Goal: Information Seeking & Learning: Learn about a topic

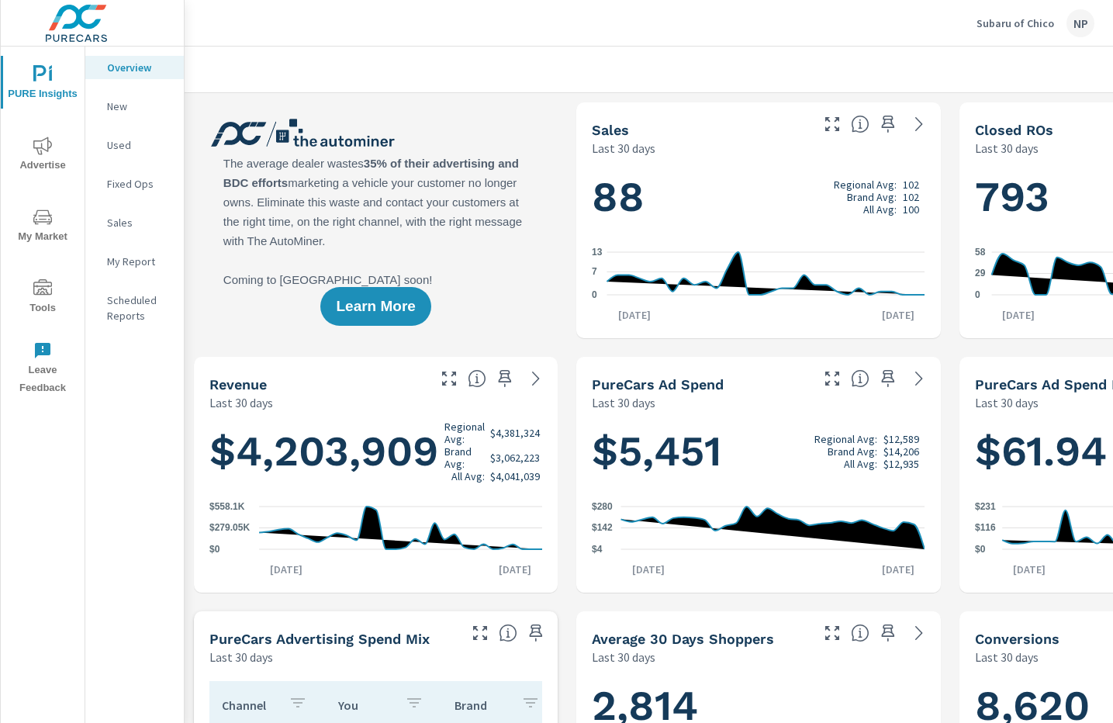
click at [47, 154] on icon "nav menu" at bounding box center [42, 145] width 19 height 19
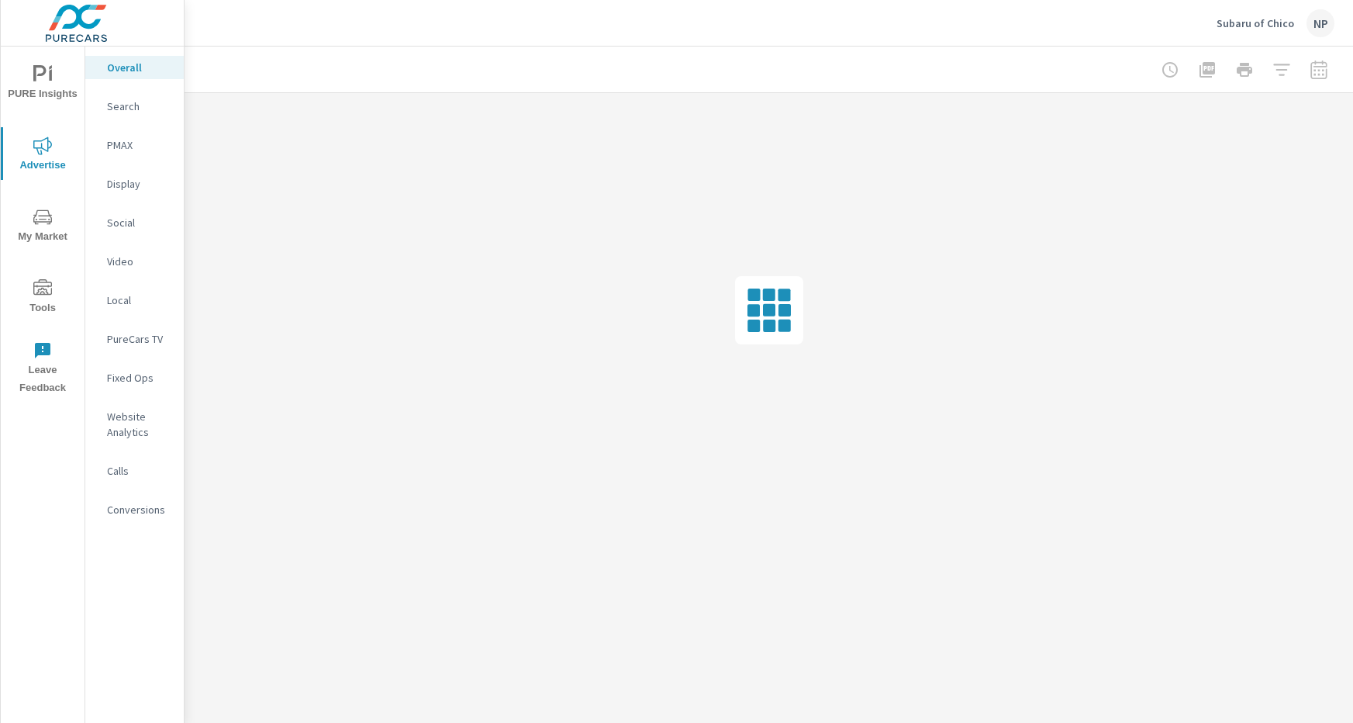
click at [116, 102] on p "Search" at bounding box center [139, 106] width 64 height 16
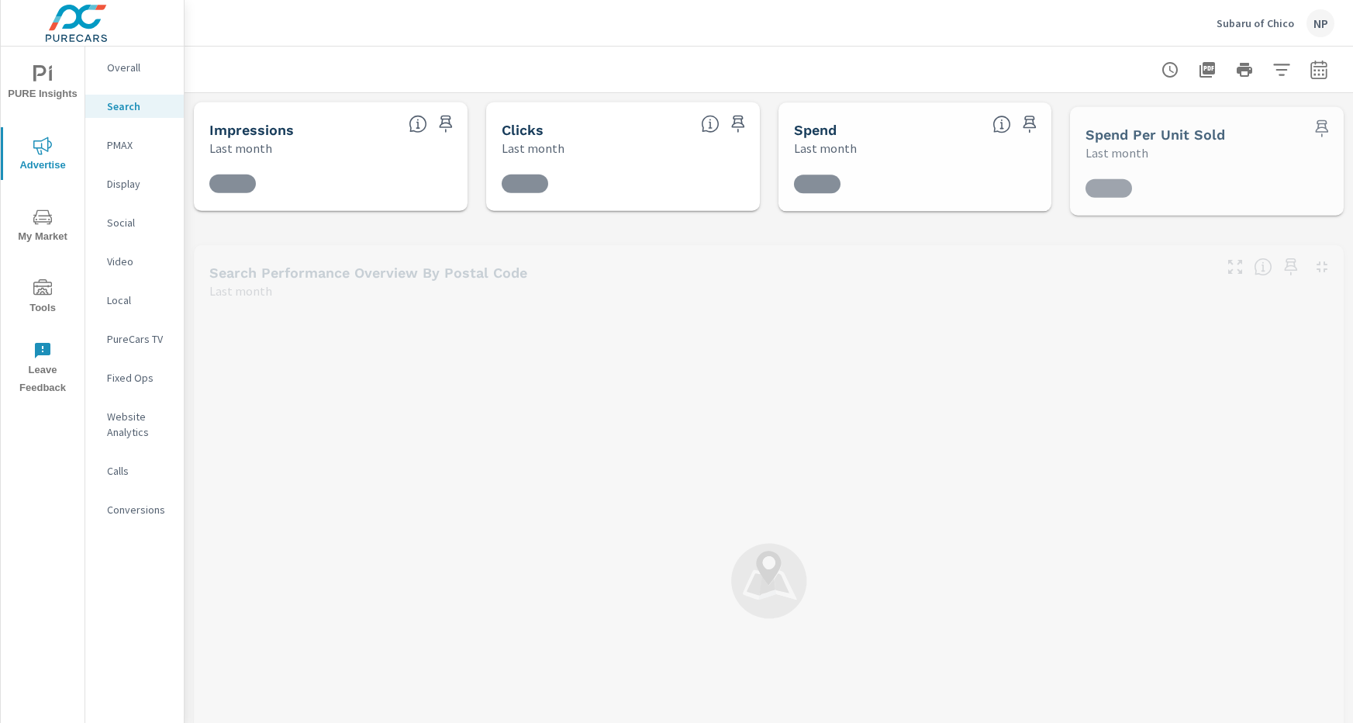
scroll to position [58, 0]
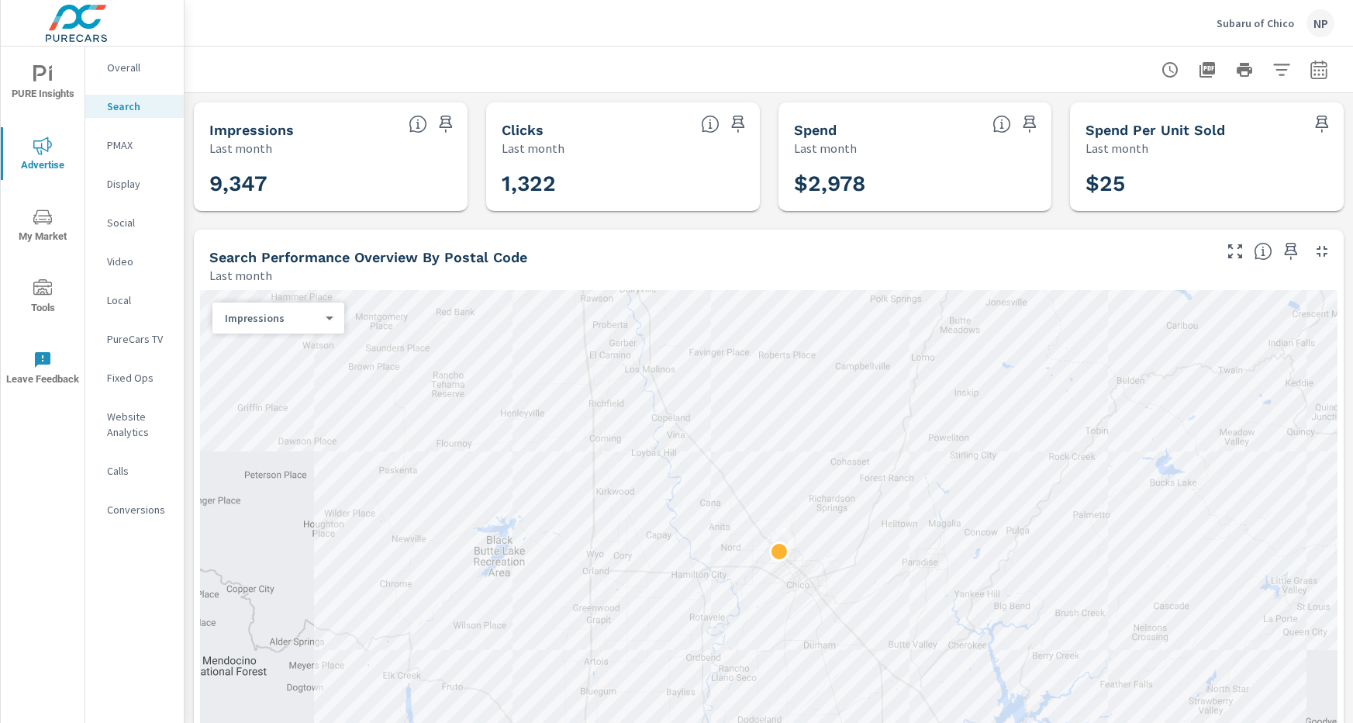
click at [1279, 64] on icon "button" at bounding box center [1281, 70] width 16 height 12
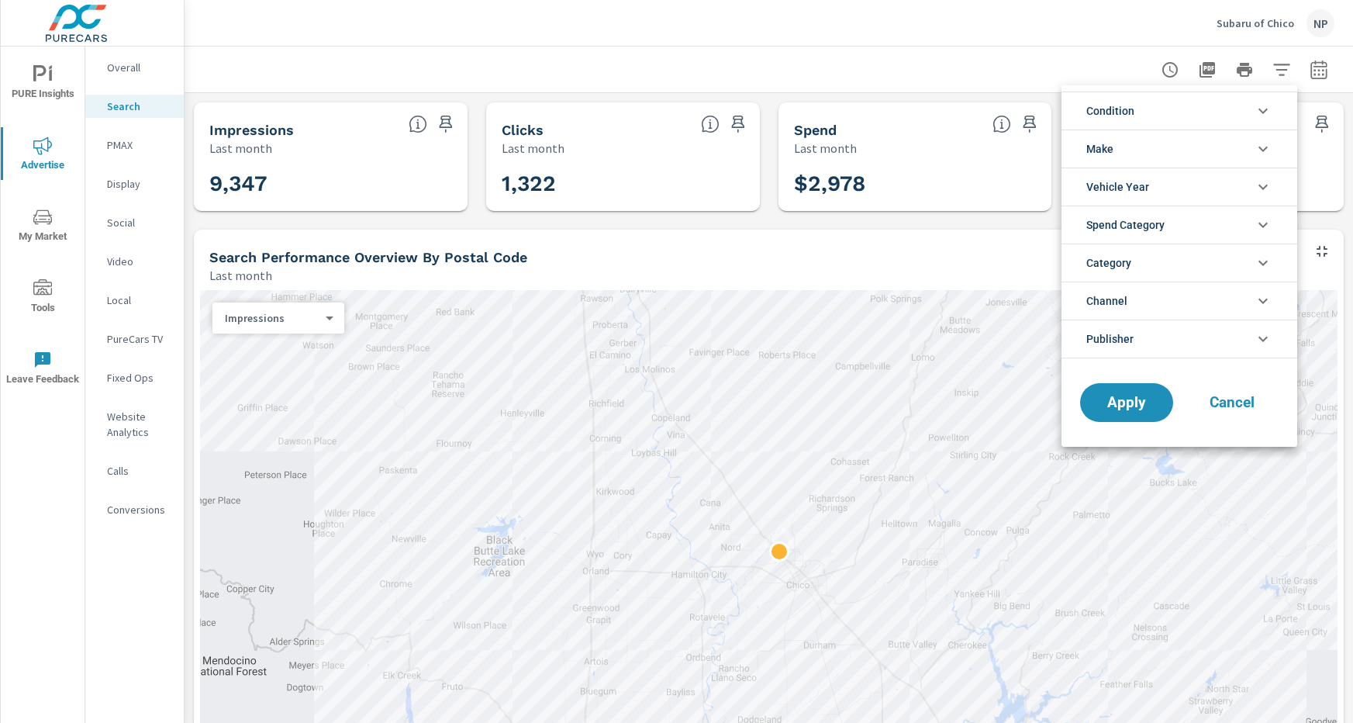
click at [1027, 62] on div at bounding box center [676, 361] width 1353 height 723
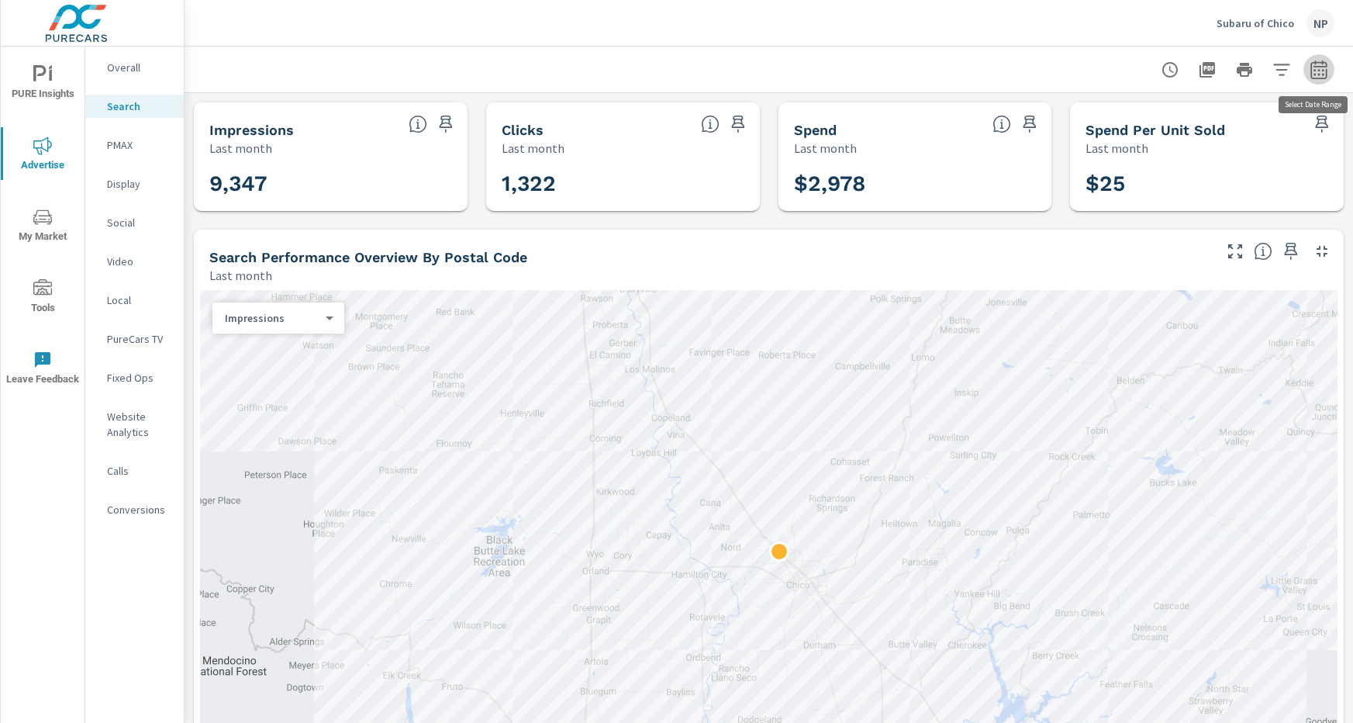
click at [1326, 65] on icon "button" at bounding box center [1318, 69] width 16 height 19
select select "Last month"
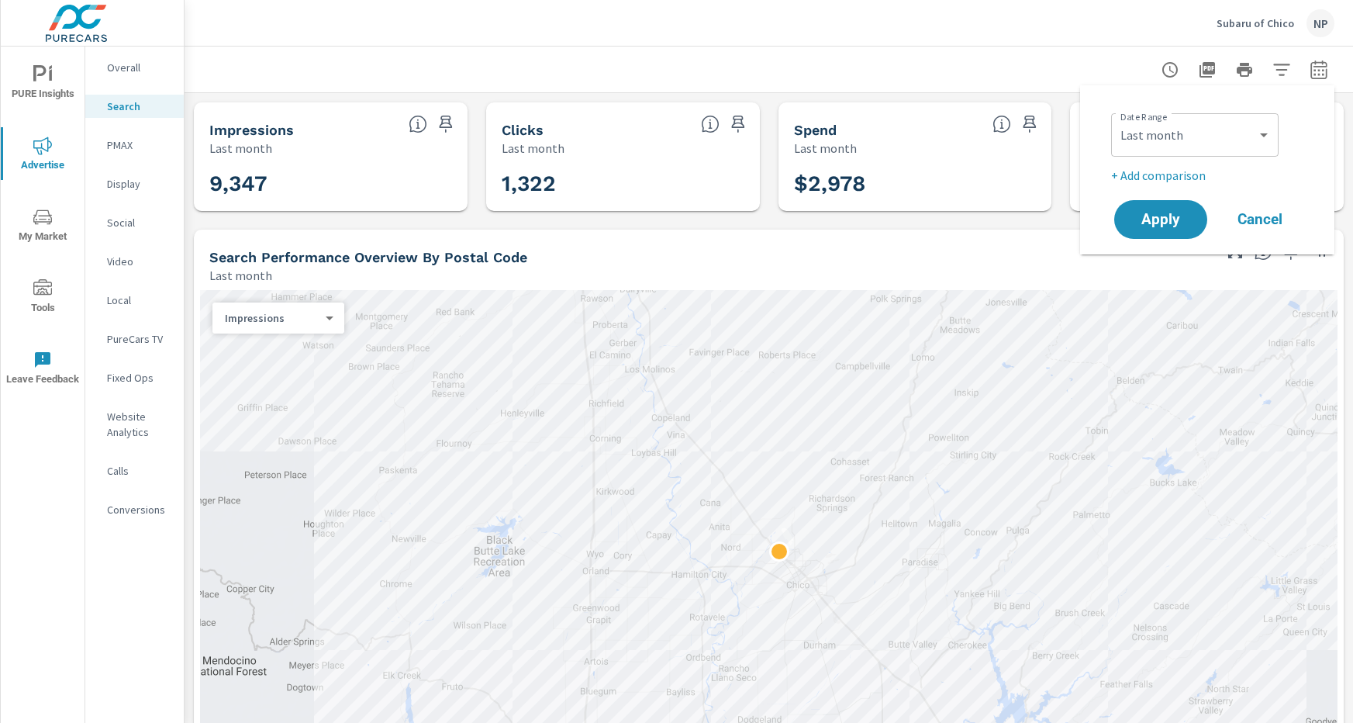
click at [1164, 174] on p "+ Add comparison" at bounding box center [1210, 175] width 198 height 19
select select "Previous period"
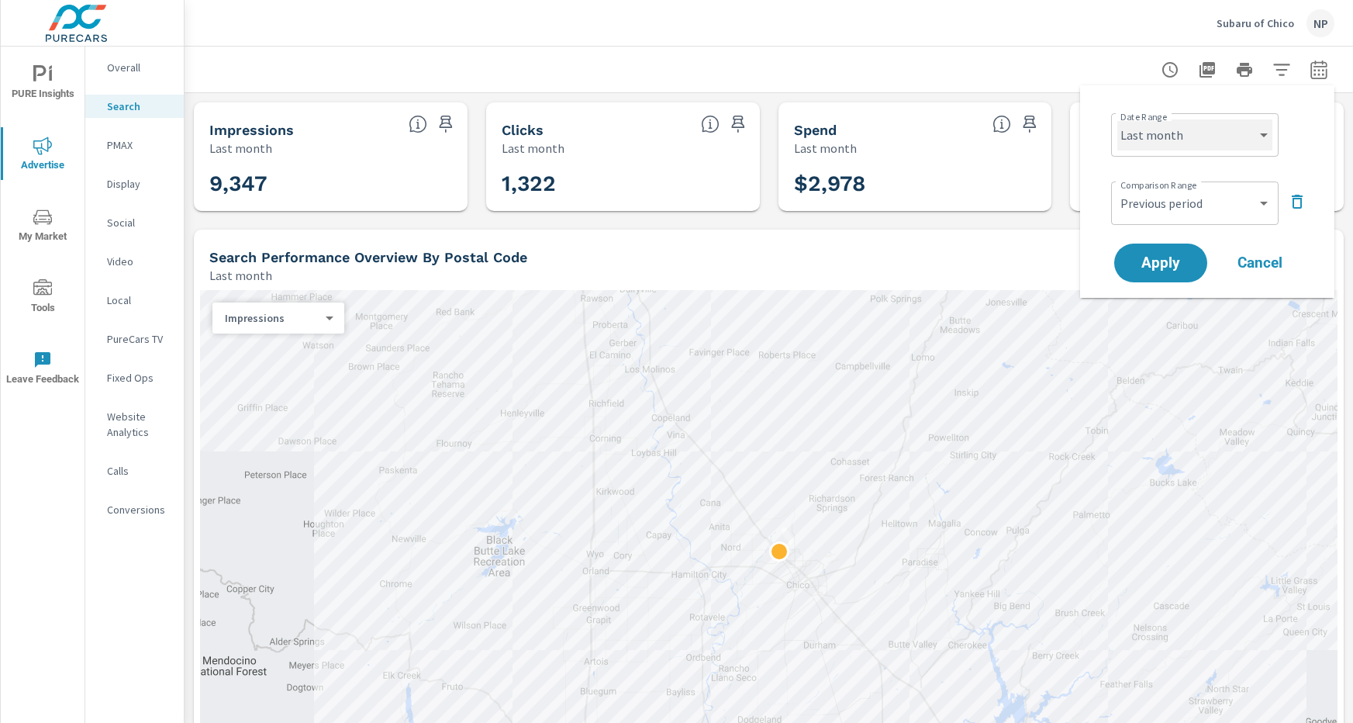
click at [1192, 136] on select "Custom Yesterday Last week Last 7 days Last 14 days Last 30 days Last 45 days L…" at bounding box center [1194, 134] width 155 height 31
click at [1117, 119] on select "Custom Yesterday Last week Last 7 days Last 14 days Last 30 days Last 45 days L…" at bounding box center [1194, 134] width 155 height 31
select select "Month to date"
click at [1151, 199] on select "Custom Previous period Previous month Previous year" at bounding box center [1194, 203] width 155 height 31
click at [1117, 188] on select "Custom Previous period Previous month Previous year" at bounding box center [1194, 203] width 155 height 31
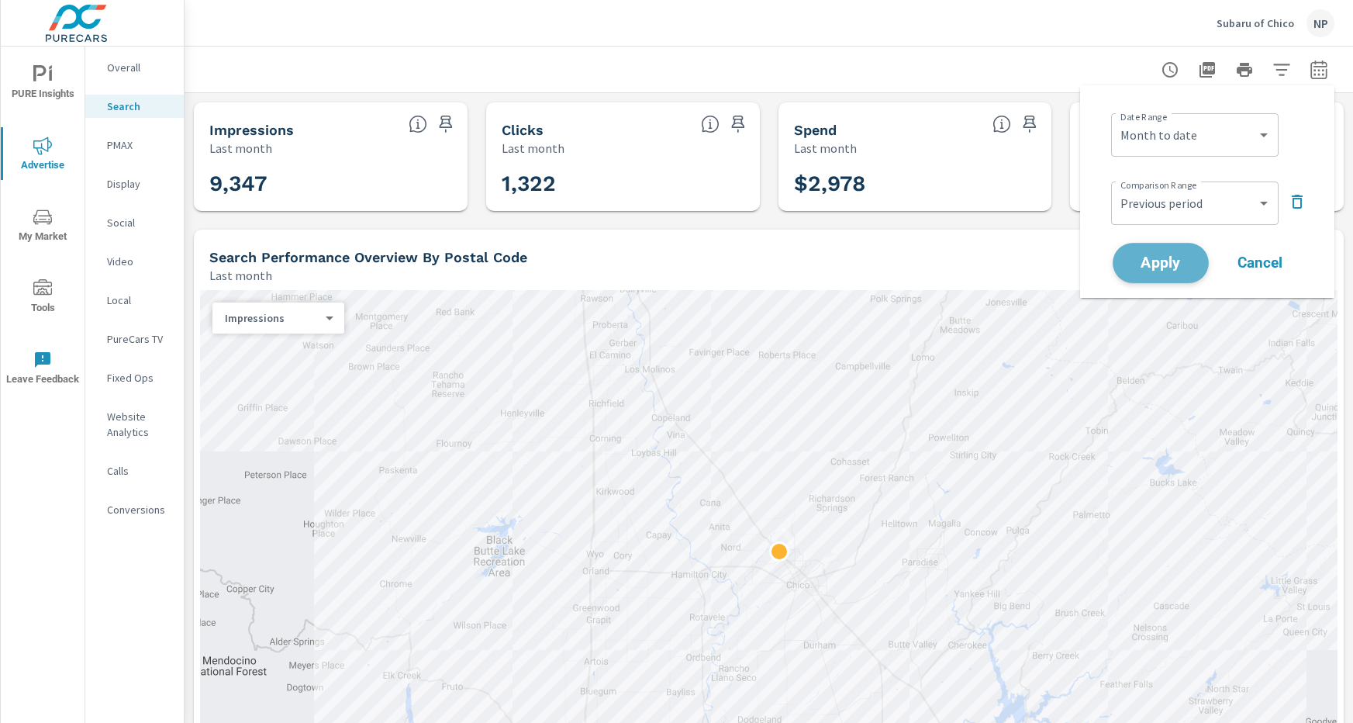
click at [1146, 256] on span "Apply" at bounding box center [1161, 263] width 64 height 15
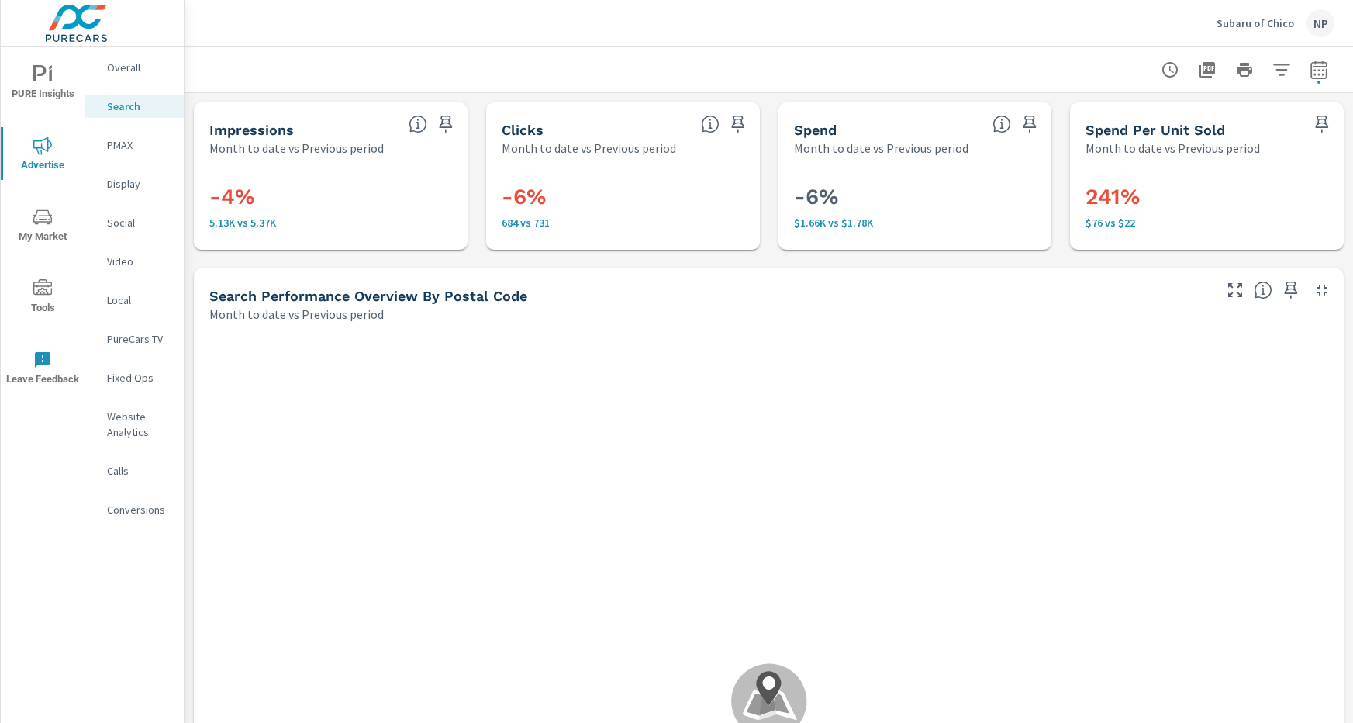
scroll to position [58, 0]
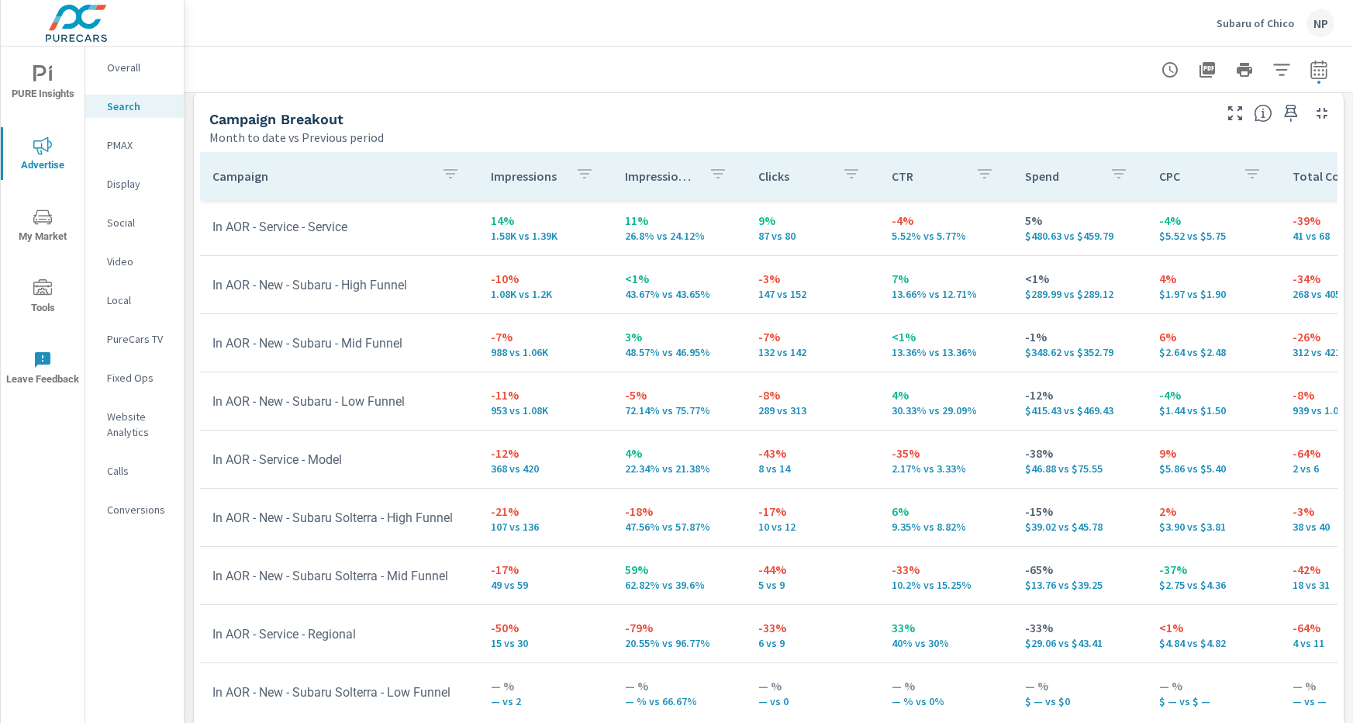
scroll to position [74, 0]
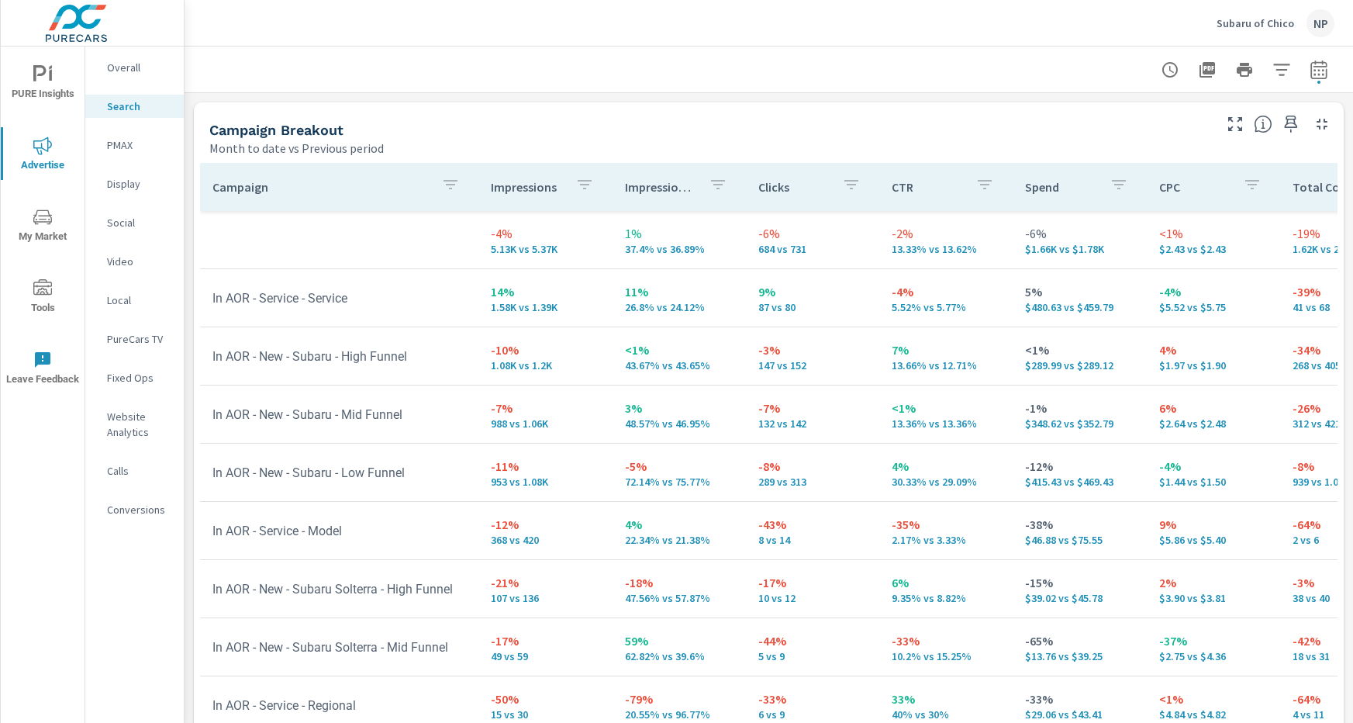
scroll to position [1491, 0]
click at [124, 137] on p "PMAX" at bounding box center [139, 145] width 64 height 16
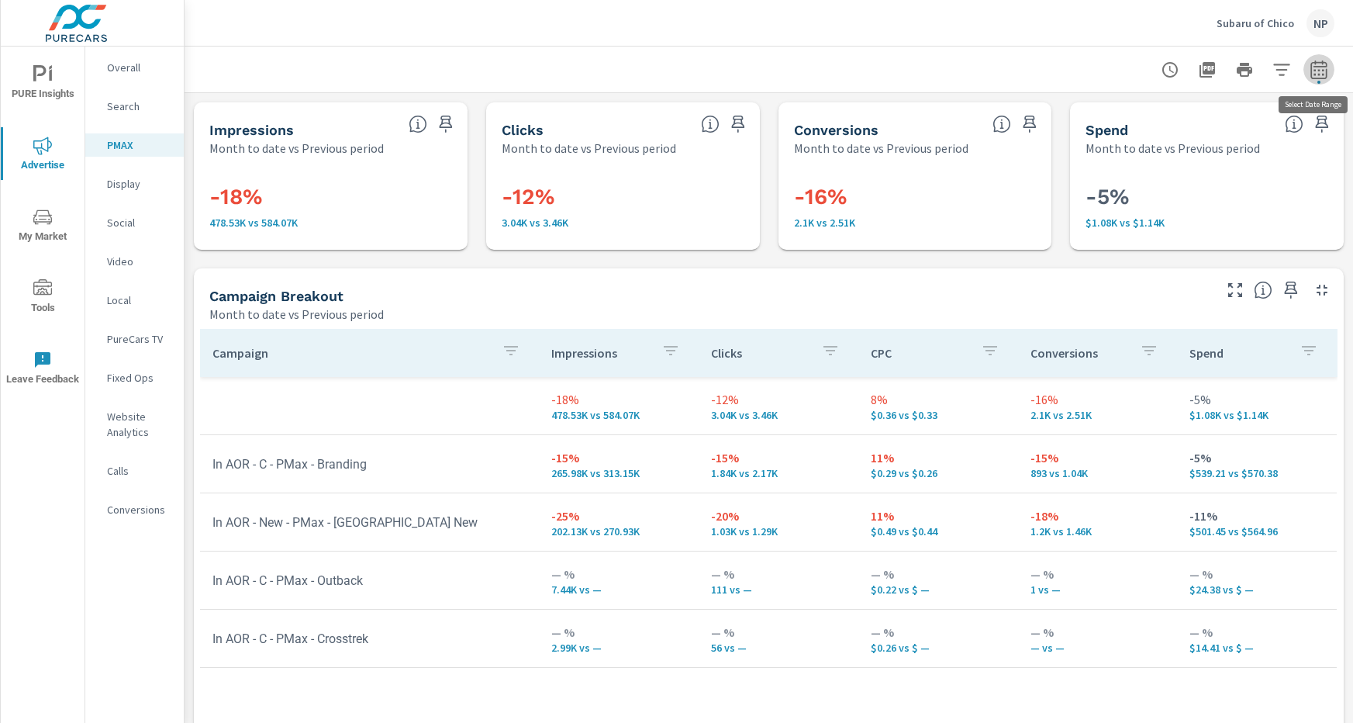
click at [1324, 66] on icon "button" at bounding box center [1318, 69] width 16 height 19
select select "Month to date"
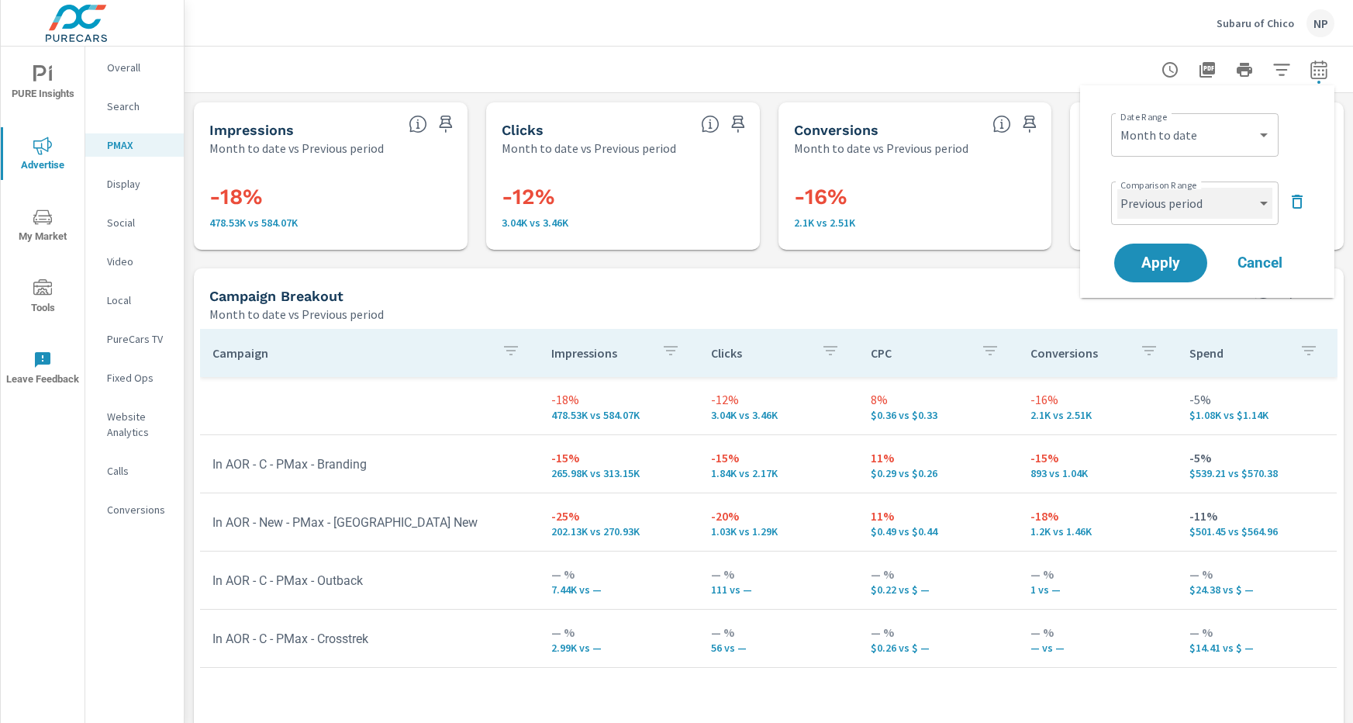
click at [1242, 203] on select "Custom Previous period Previous month Previous year" at bounding box center [1194, 203] width 155 height 31
click at [1117, 188] on select "Custom Previous period Previous month Previous year" at bounding box center [1194, 203] width 155 height 31
select select "custom"
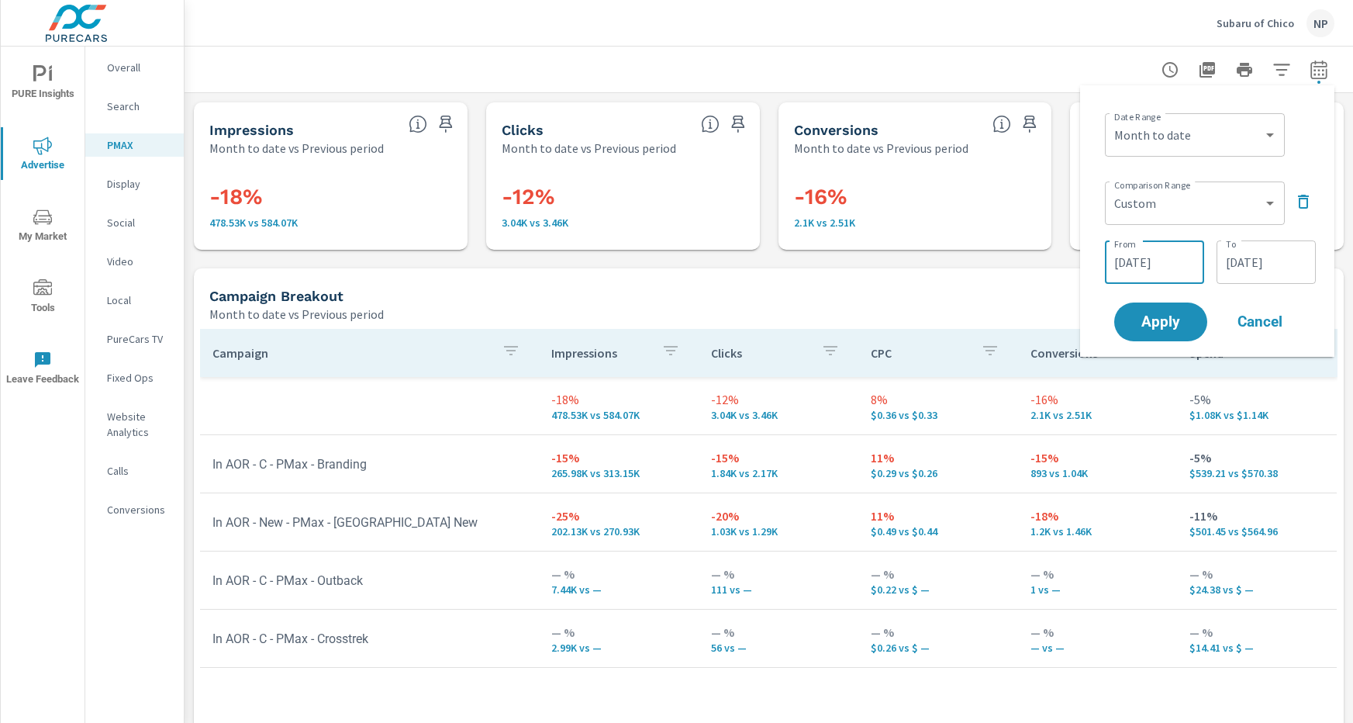
click at [1158, 255] on input "08/14/2025" at bounding box center [1154, 262] width 87 height 31
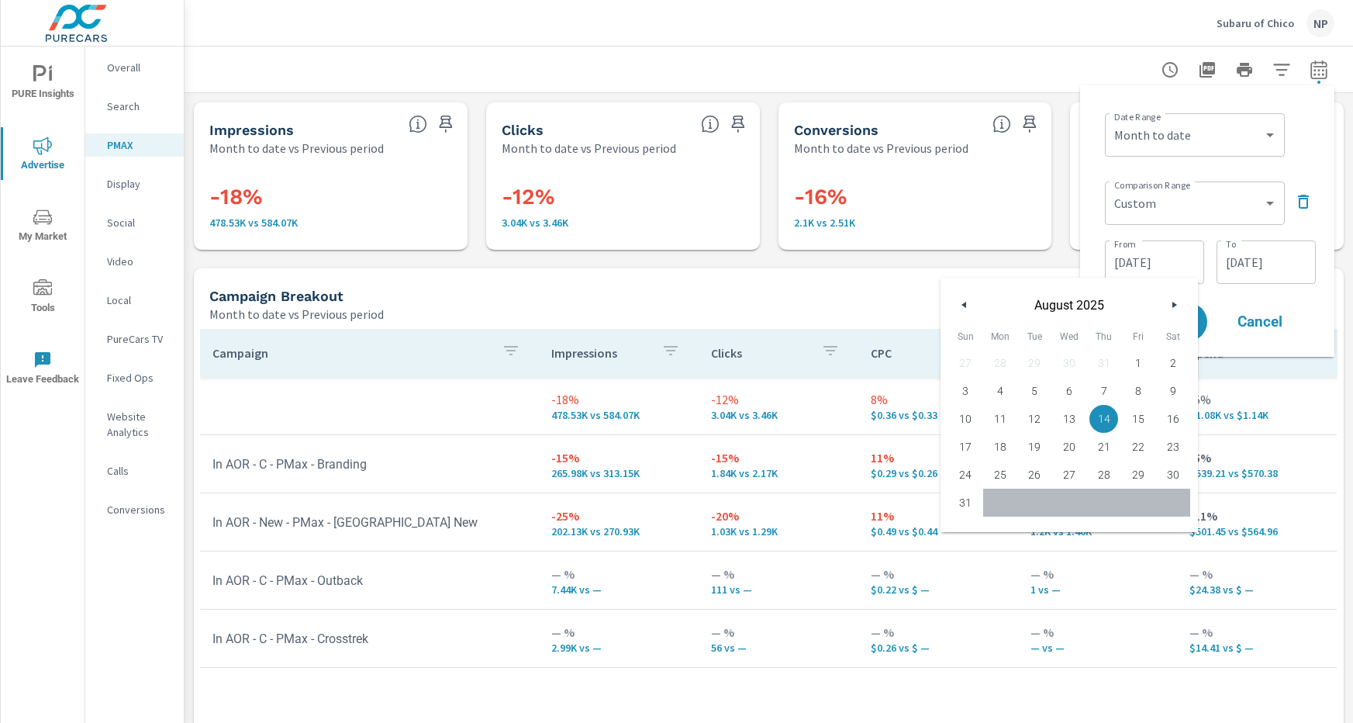
click at [1140, 358] on span "1" at bounding box center [1138, 363] width 35 height 20
type input "08/01/2025"
click at [1252, 261] on input "08/31/2025" at bounding box center [1266, 262] width 87 height 31
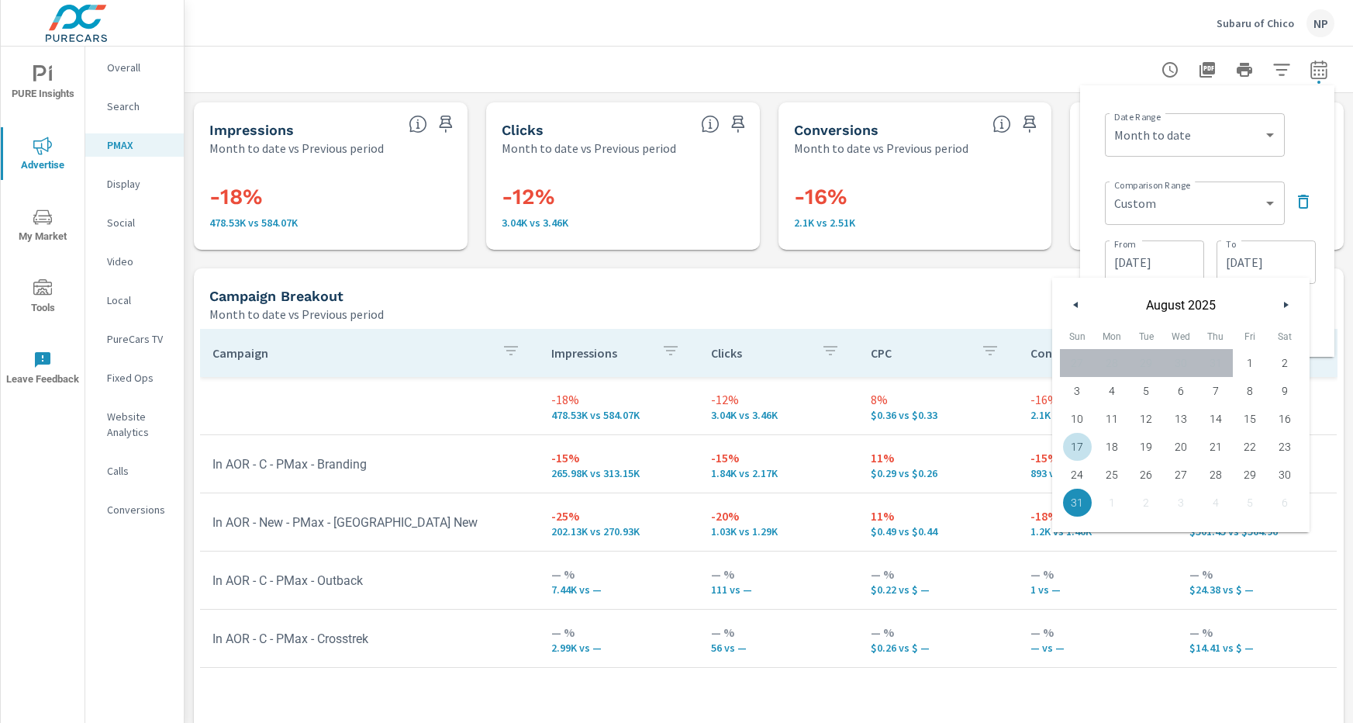
click at [1078, 445] on span "17" at bounding box center [1077, 447] width 35 height 20
type input "08/17/2025"
click at [1207, 231] on div "Comparison Range Custom Previous period Previous month Previous year ​ From 08/…" at bounding box center [1210, 231] width 211 height 112
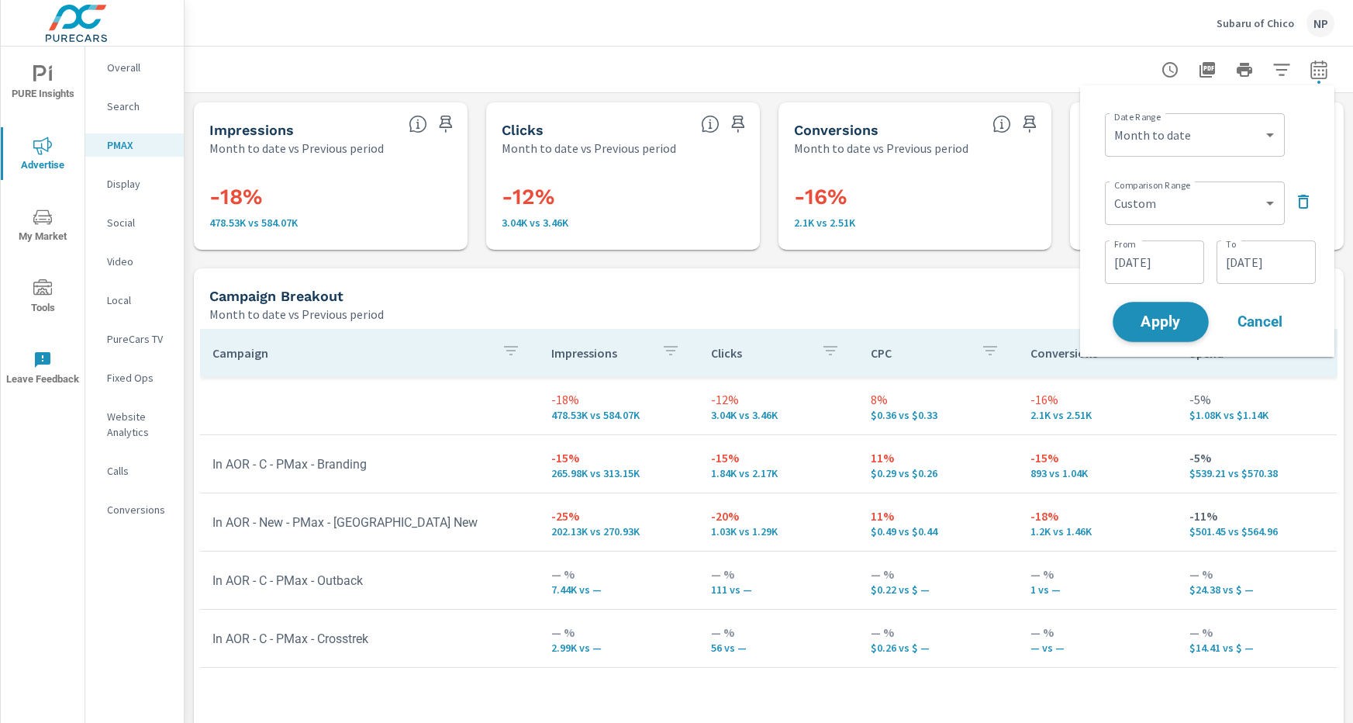
click at [1159, 317] on span "Apply" at bounding box center [1161, 322] width 64 height 15
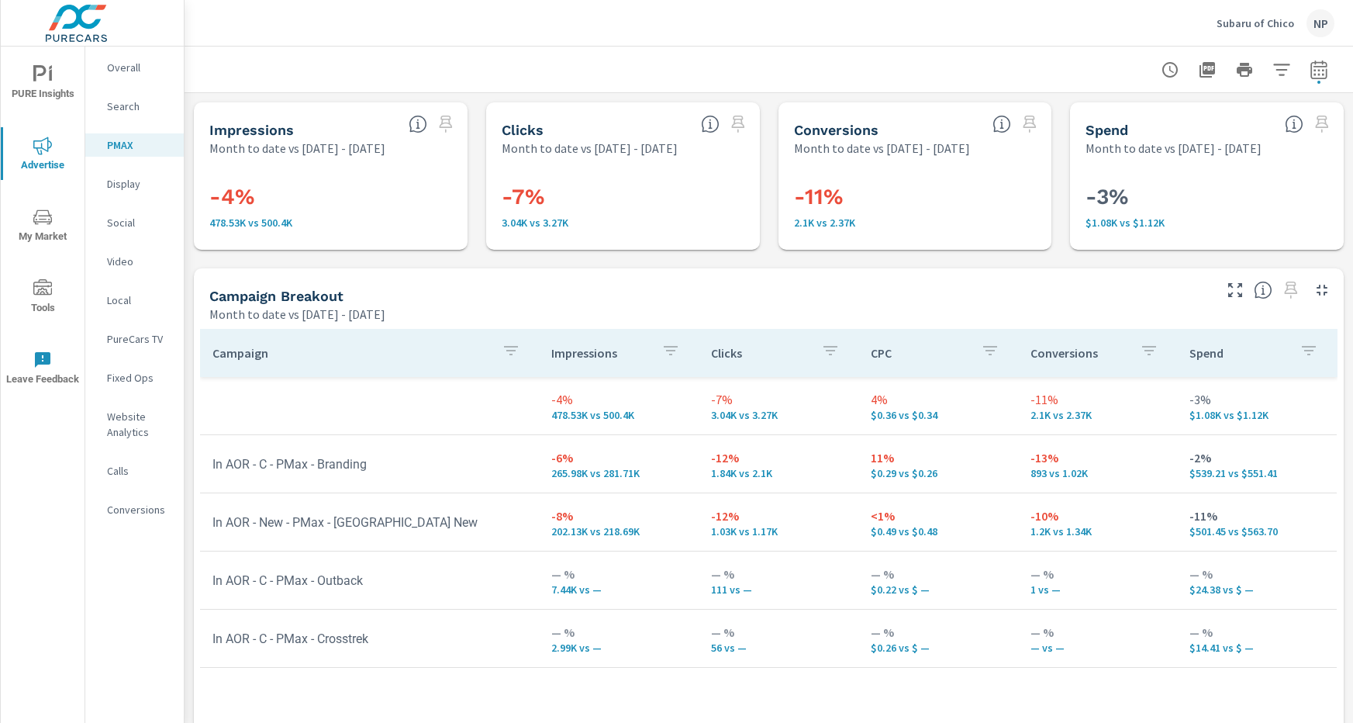
click at [120, 102] on p "Search" at bounding box center [139, 106] width 64 height 16
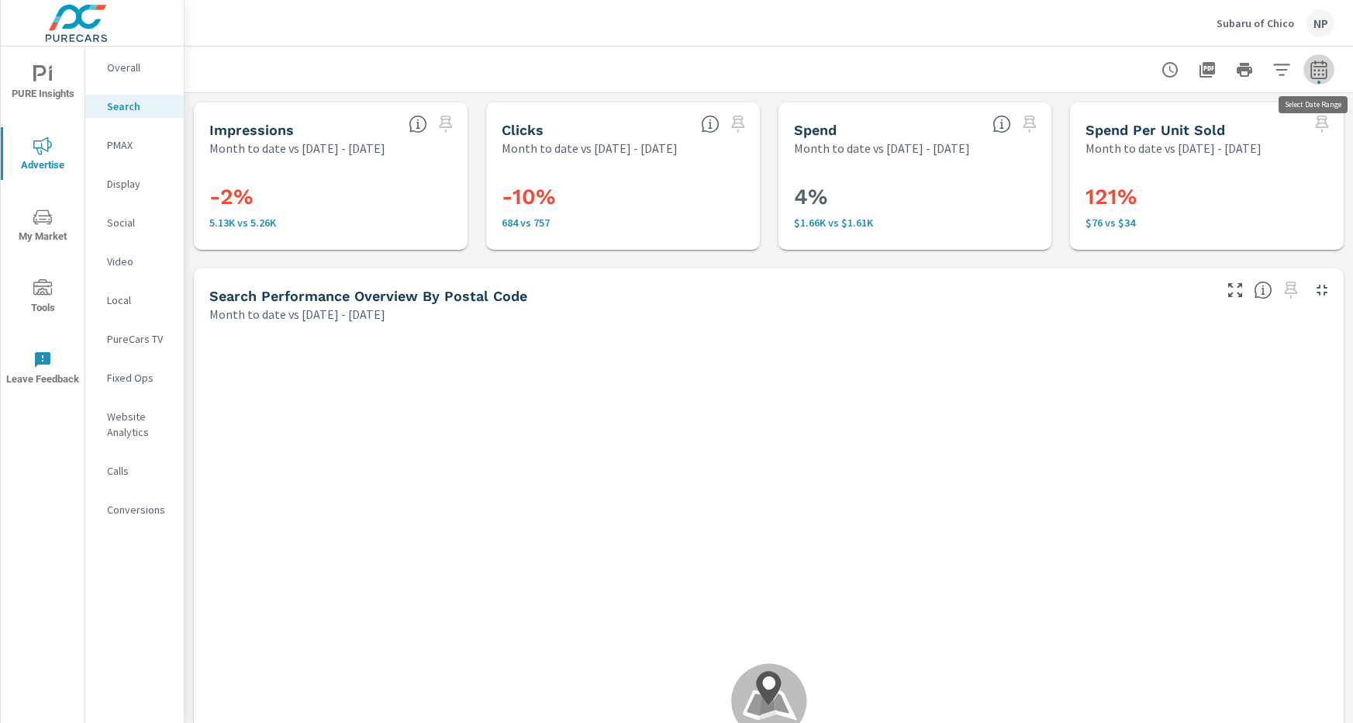
click at [1323, 68] on icon "button" at bounding box center [1319, 69] width 19 height 19
select select "Month to date"
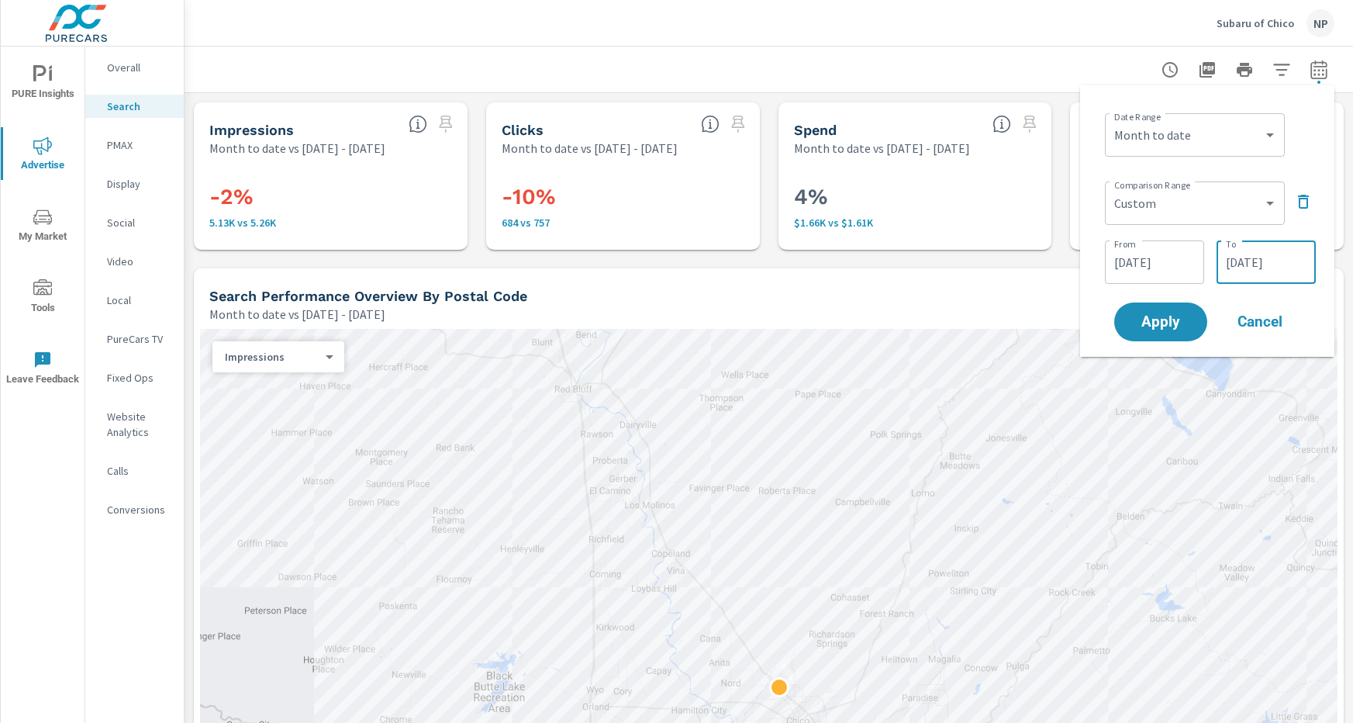
click at [1266, 254] on input "08/17/2025" at bounding box center [1266, 262] width 87 height 31
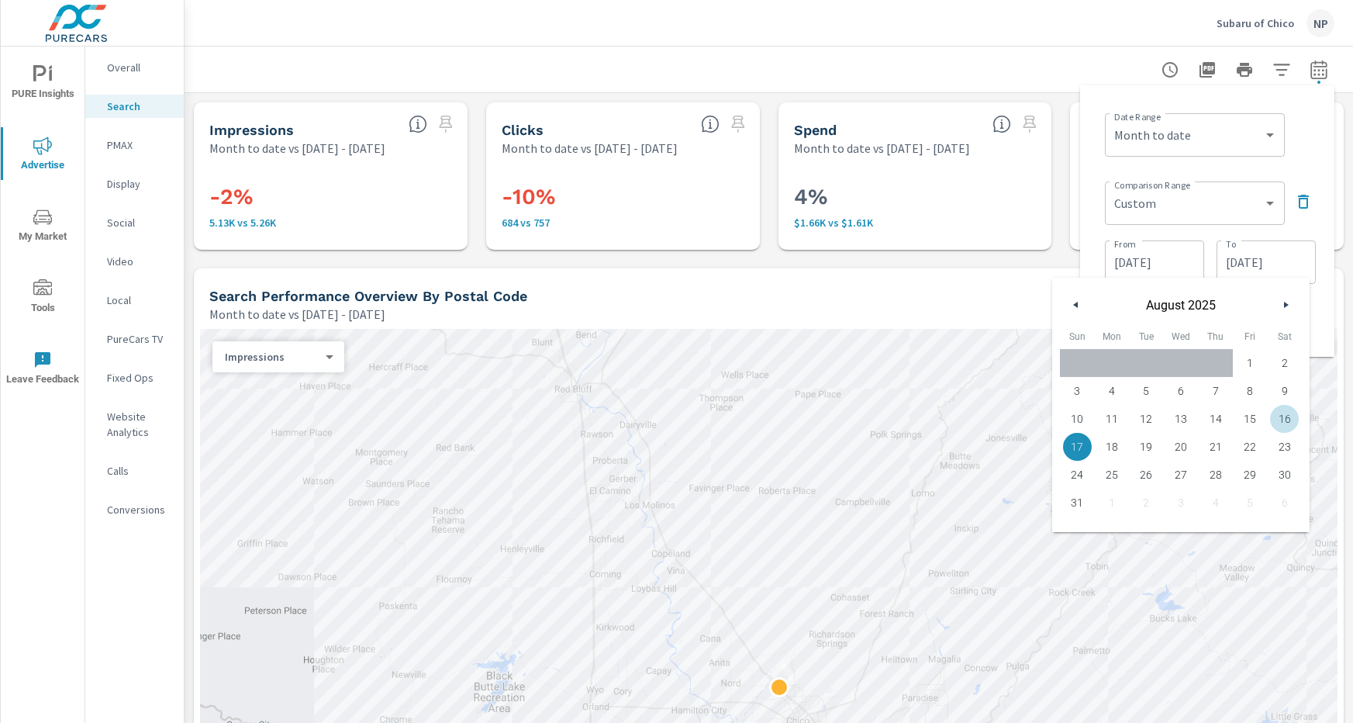
click at [1286, 415] on span "16" at bounding box center [1284, 419] width 35 height 20
type input "08/16/2025"
click at [1203, 231] on div "Comparison Range Custom Previous period Previous month Previous year ​ From 08/…" at bounding box center [1210, 231] width 211 height 112
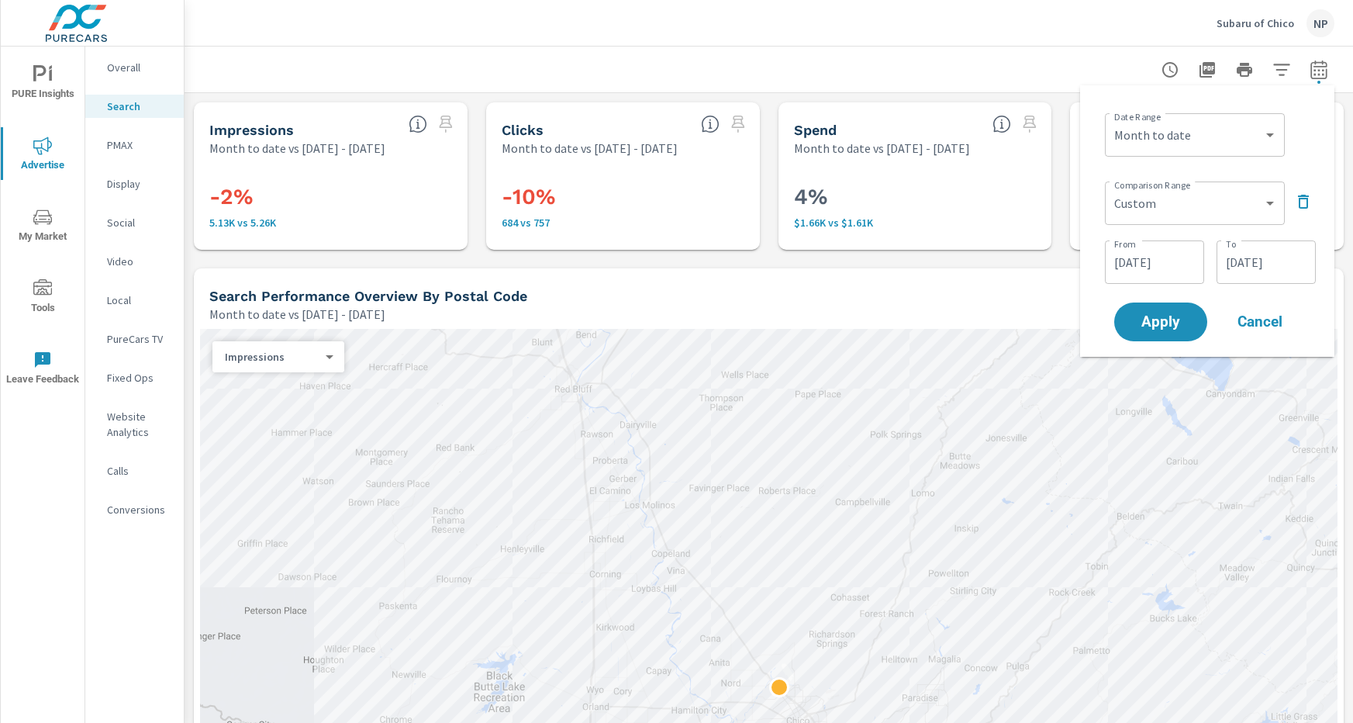
click at [1213, 231] on div "Comparison Range Custom Previous period Previous month Previous year ​ From 08/…" at bounding box center [1210, 231] width 211 height 112
click at [1200, 143] on select "Custom Yesterday Last week Last 7 days Last 14 days Last 30 days Last 45 days L…" at bounding box center [1194, 134] width 167 height 31
click at [1111, 119] on select "Custom Yesterday Last week Last 7 days Last 14 days Last 30 days Last 45 days L…" at bounding box center [1194, 134] width 167 height 31
select select "custom"
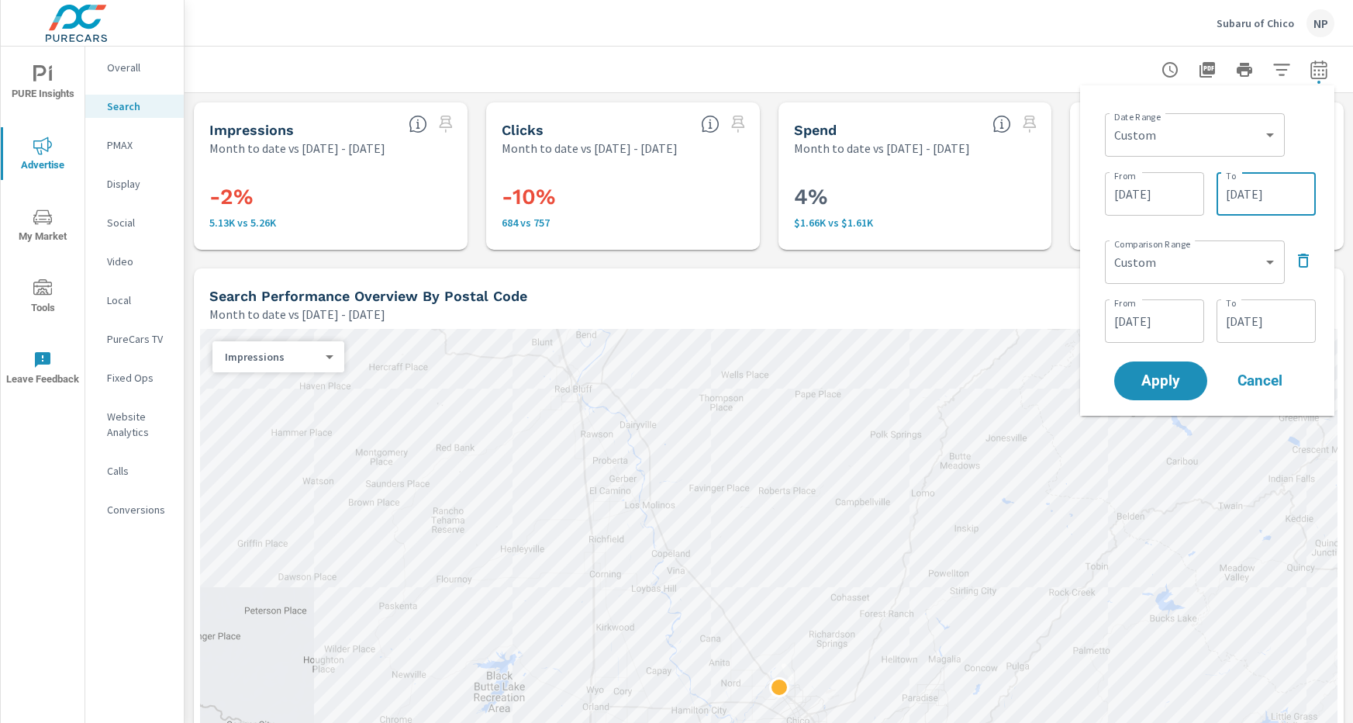
click at [1272, 203] on input "09/18/2025" at bounding box center [1266, 193] width 87 height 31
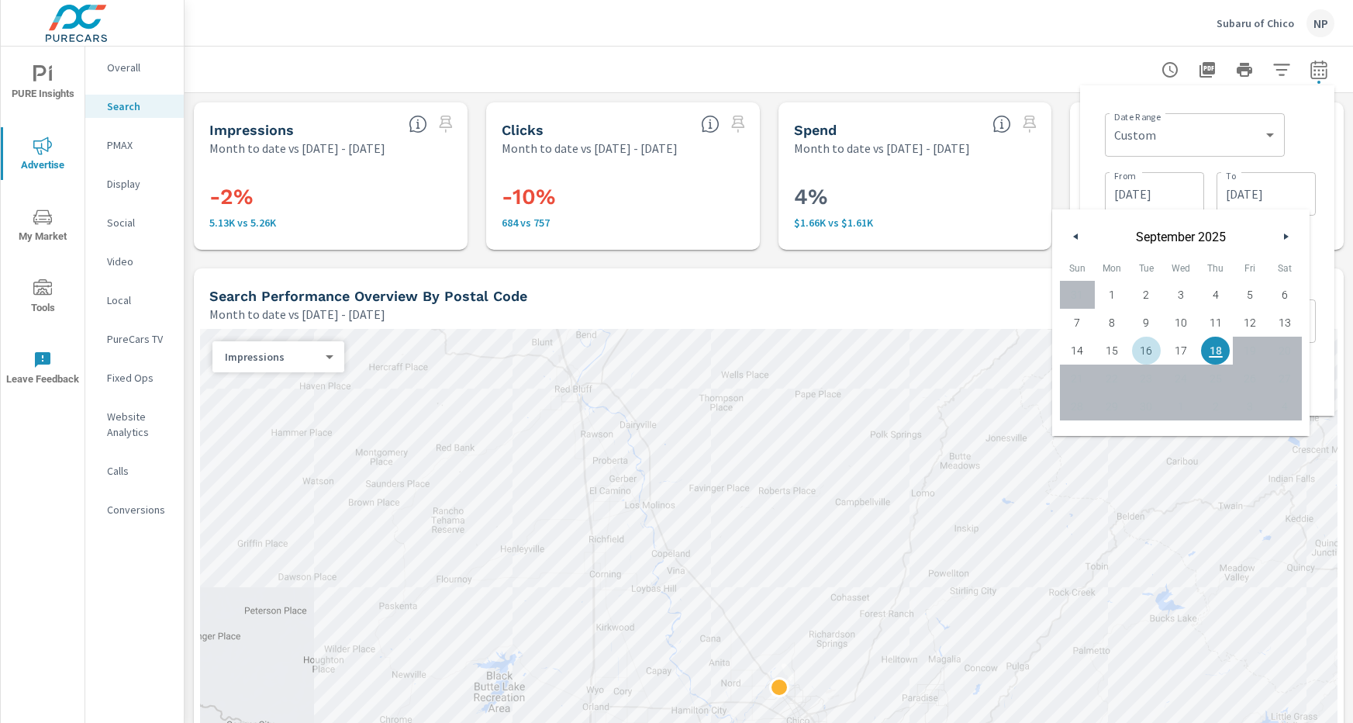
click at [1142, 347] on span "16" at bounding box center [1146, 350] width 35 height 20
click at [1294, 143] on div "Date Range Custom Yesterday Last week Last 7 days Last 14 days Last 30 days Las…" at bounding box center [1210, 133] width 211 height 53
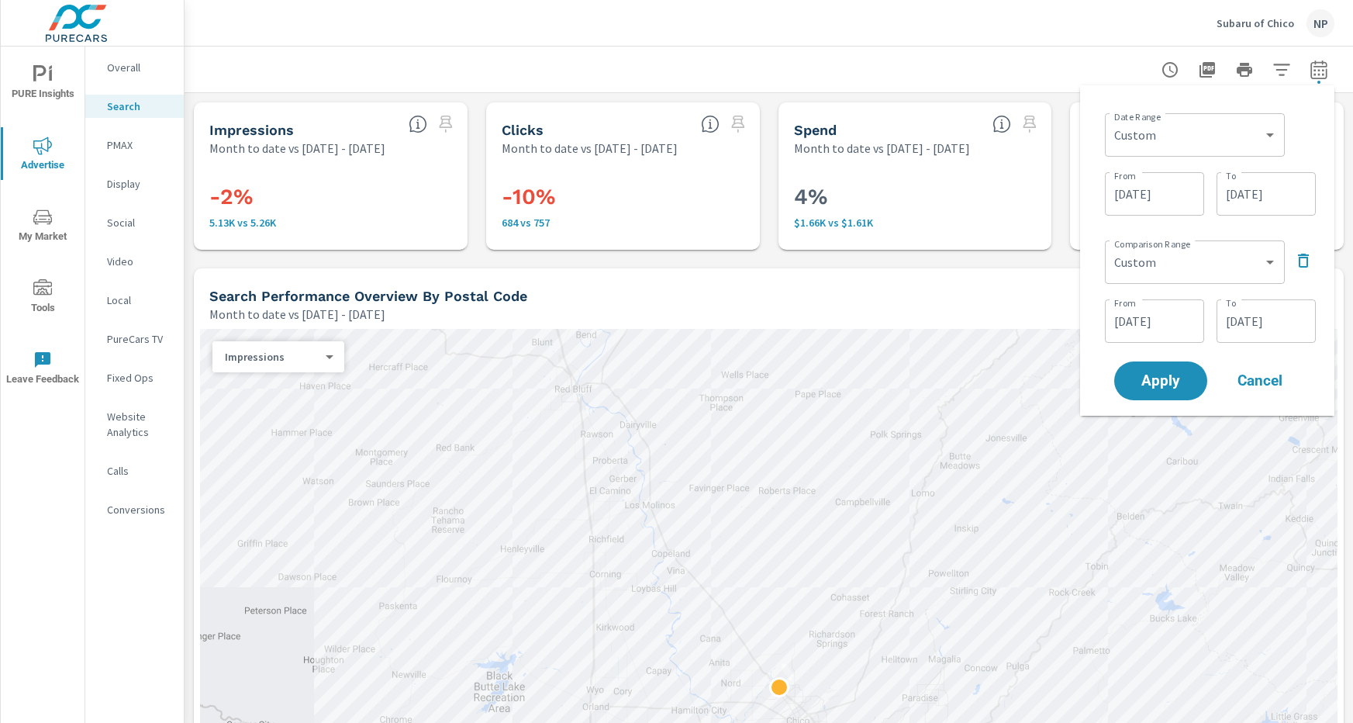
click at [1253, 203] on input "09/16/2025" at bounding box center [1266, 193] width 87 height 31
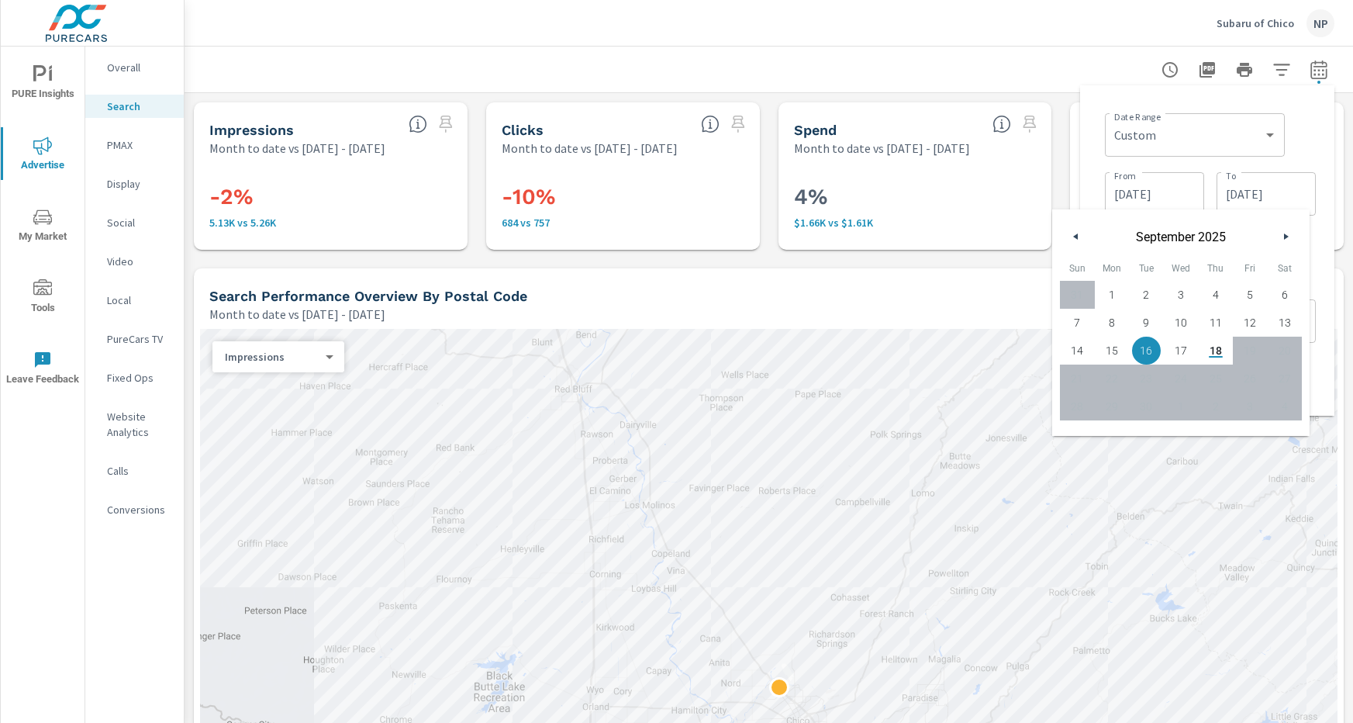
click at [1085, 352] on span "14" at bounding box center [1077, 350] width 35 height 20
type input "09/14/2025"
click at [1298, 150] on div "Date Range Custom Yesterday Last week Last 7 days Last 14 days Last 30 days Las…" at bounding box center [1210, 133] width 211 height 53
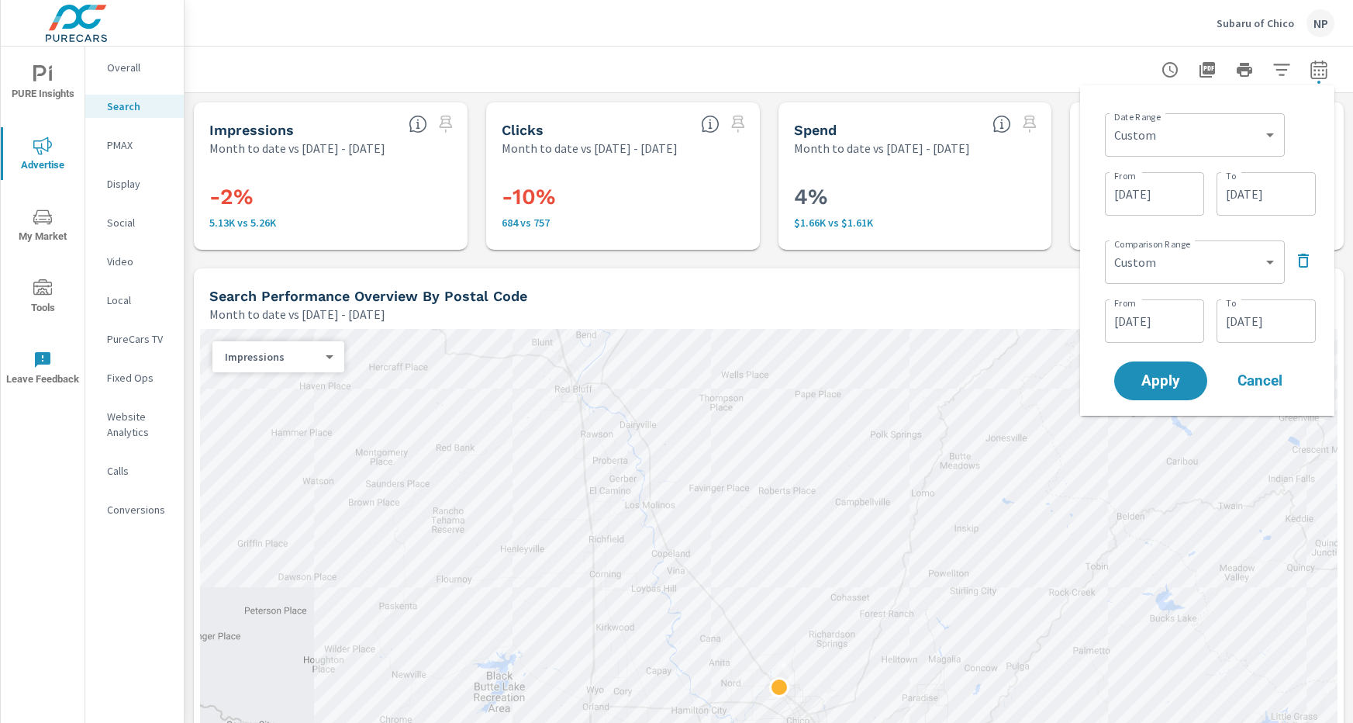
click at [1240, 305] on input "08/16/2025" at bounding box center [1266, 320] width 87 height 31
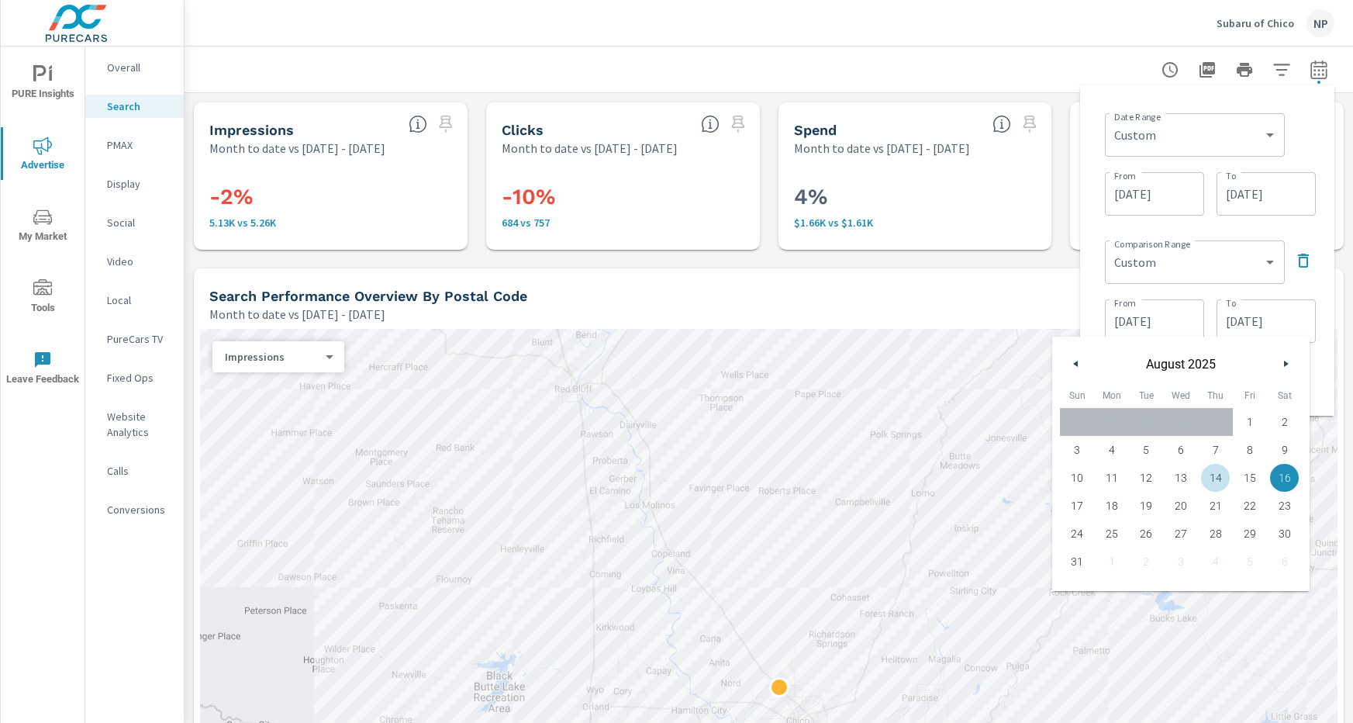
click at [1206, 474] on span "14" at bounding box center [1215, 478] width 35 height 20
type input "08/14/2025"
click at [1299, 228] on div "Date Range Custom Yesterday Last week Last 7 days Last 14 days Last 30 days Las…" at bounding box center [1207, 250] width 230 height 305
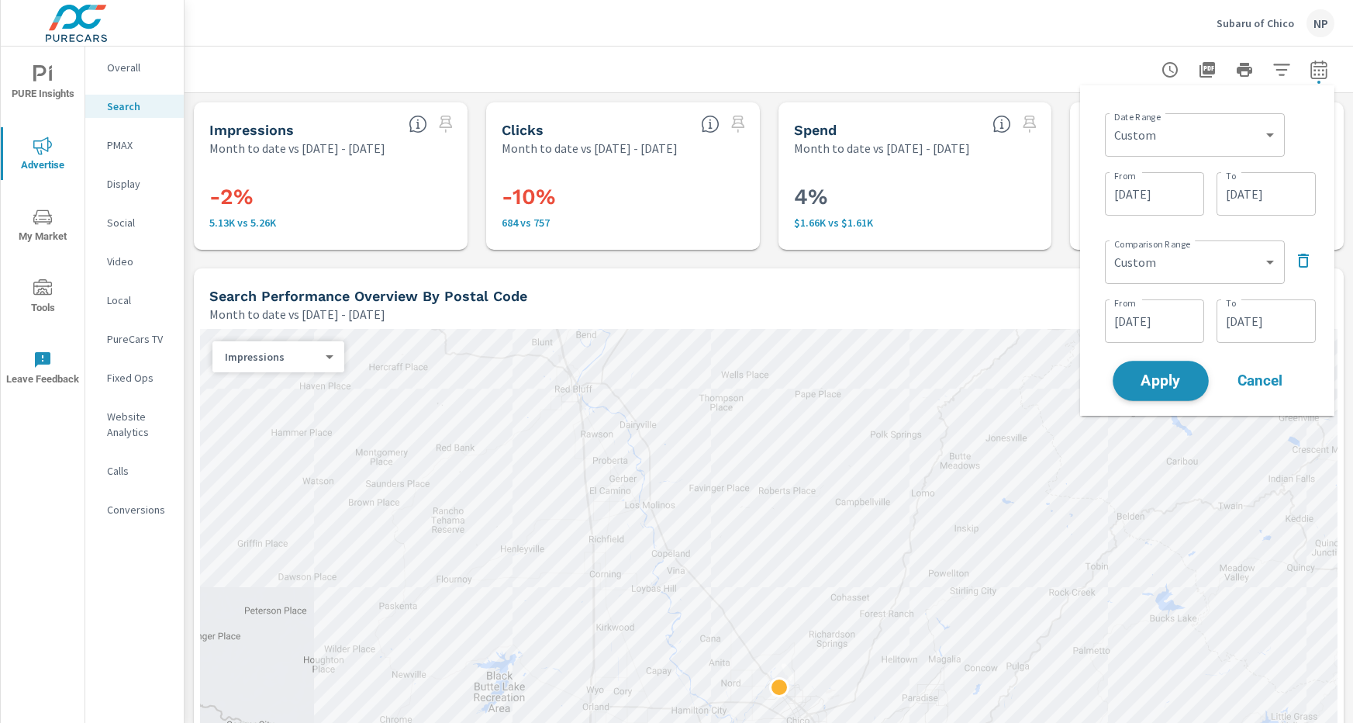
click at [1174, 377] on span "Apply" at bounding box center [1161, 381] width 64 height 15
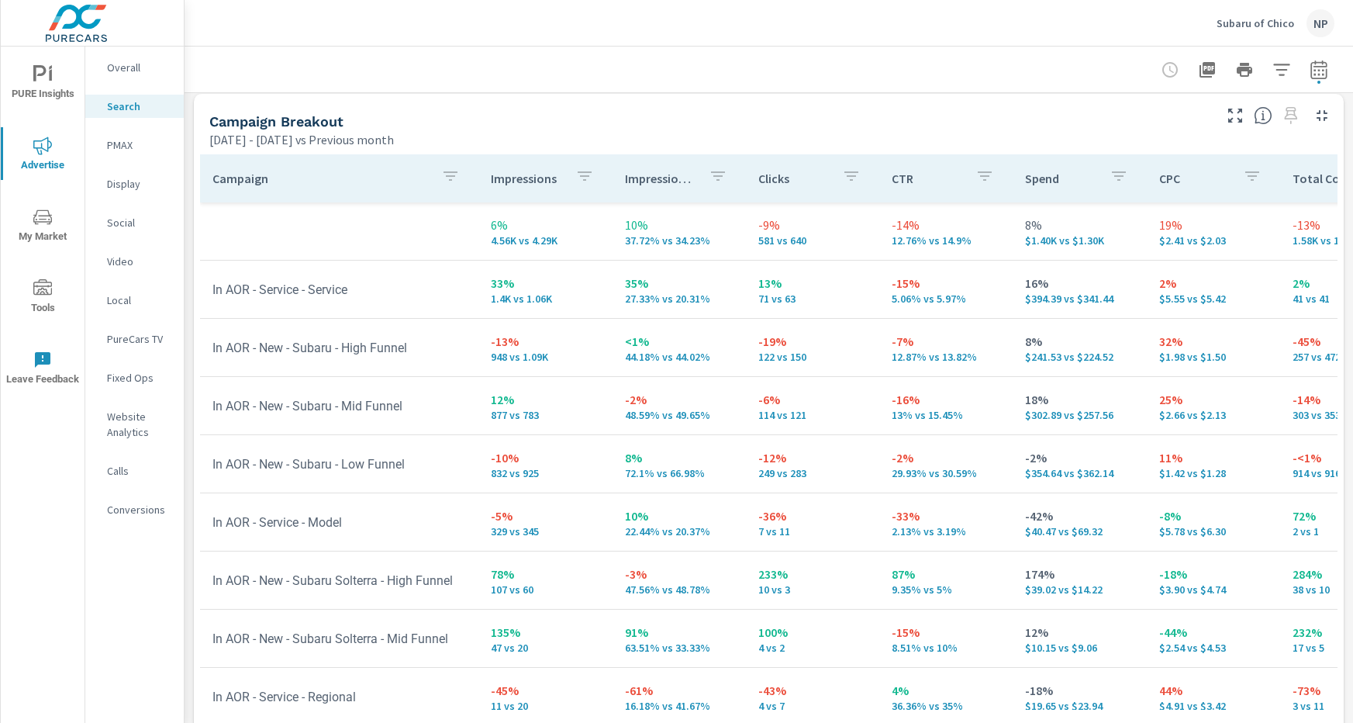
scroll to position [1527, 0]
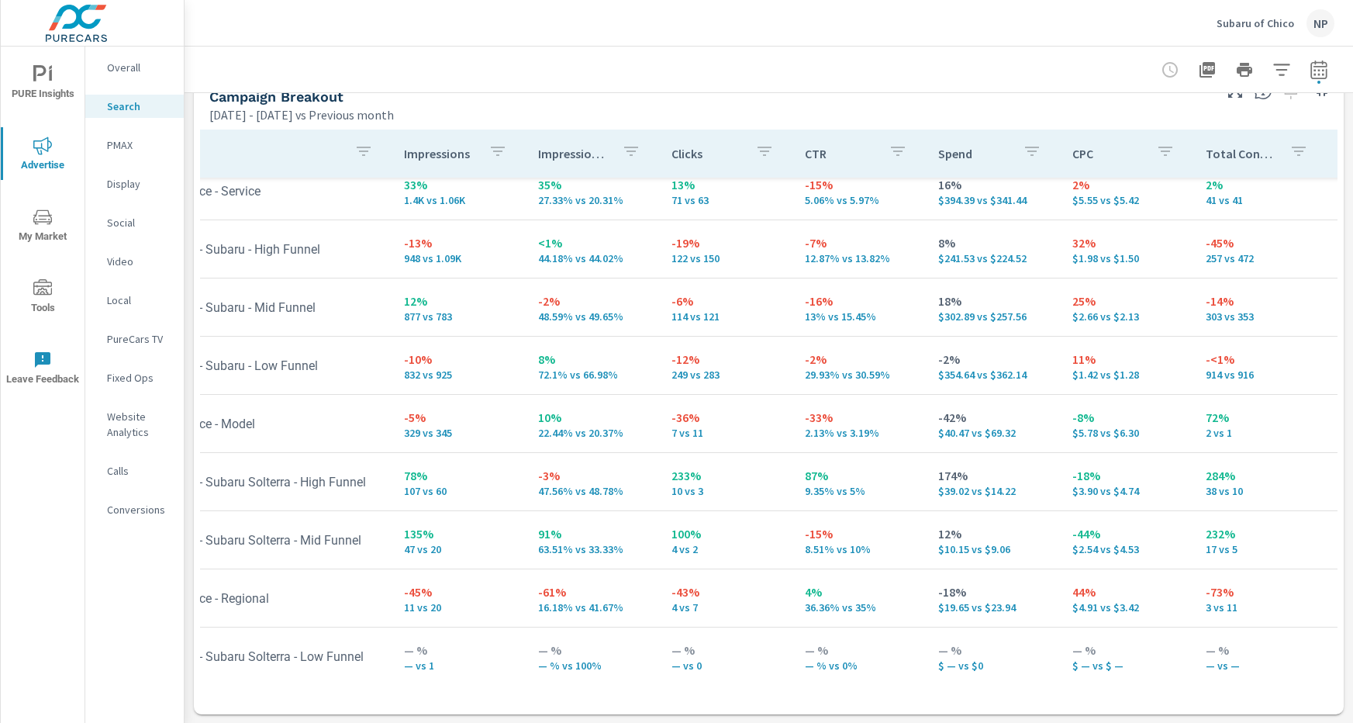
scroll to position [74, 0]
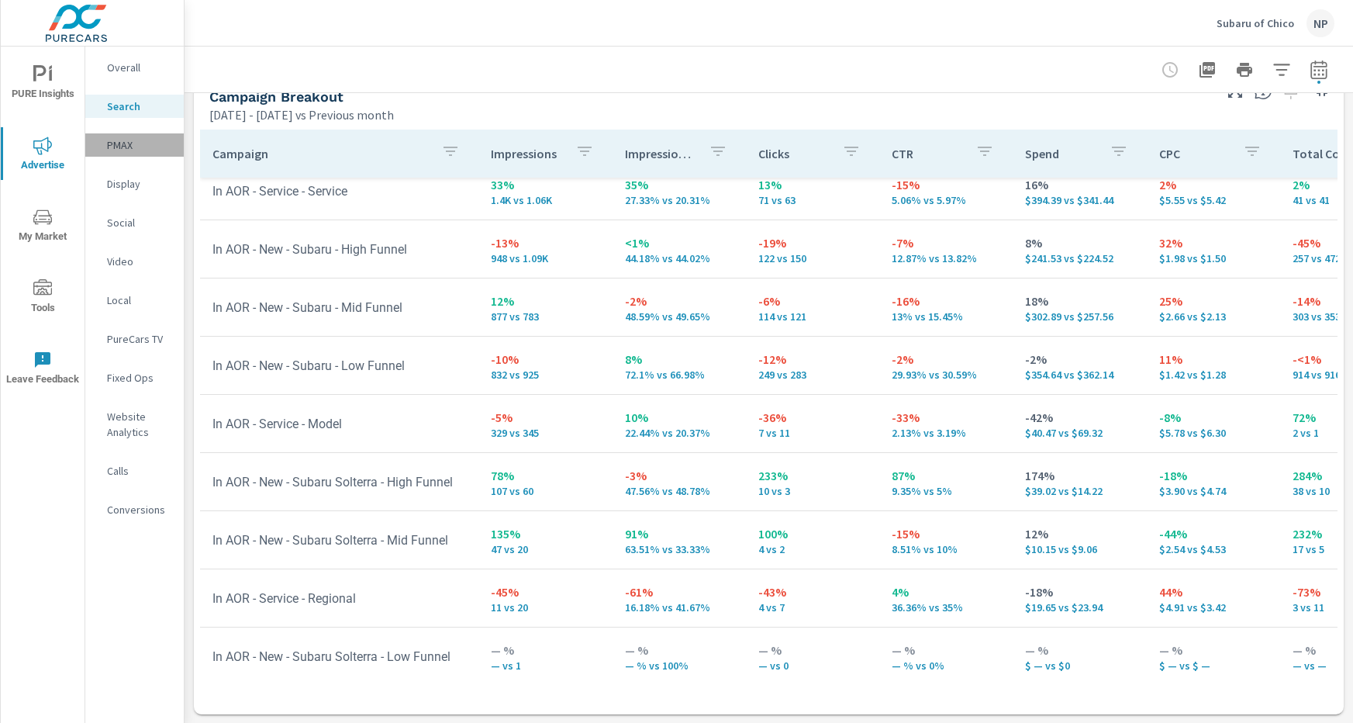
click at [116, 147] on p "PMAX" at bounding box center [139, 145] width 64 height 16
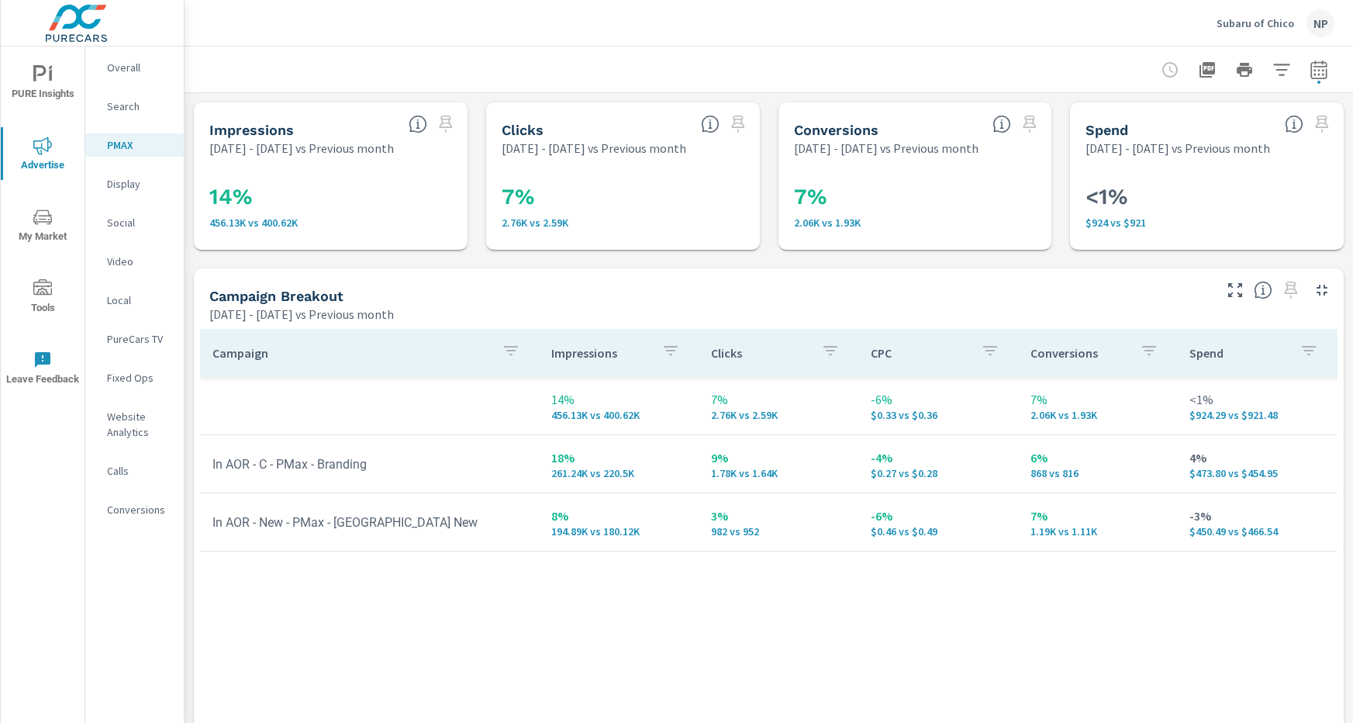
click at [578, 293] on div "Campaign Breakout" at bounding box center [709, 296] width 1001 height 18
click at [109, 224] on p "Social" at bounding box center [139, 223] width 64 height 16
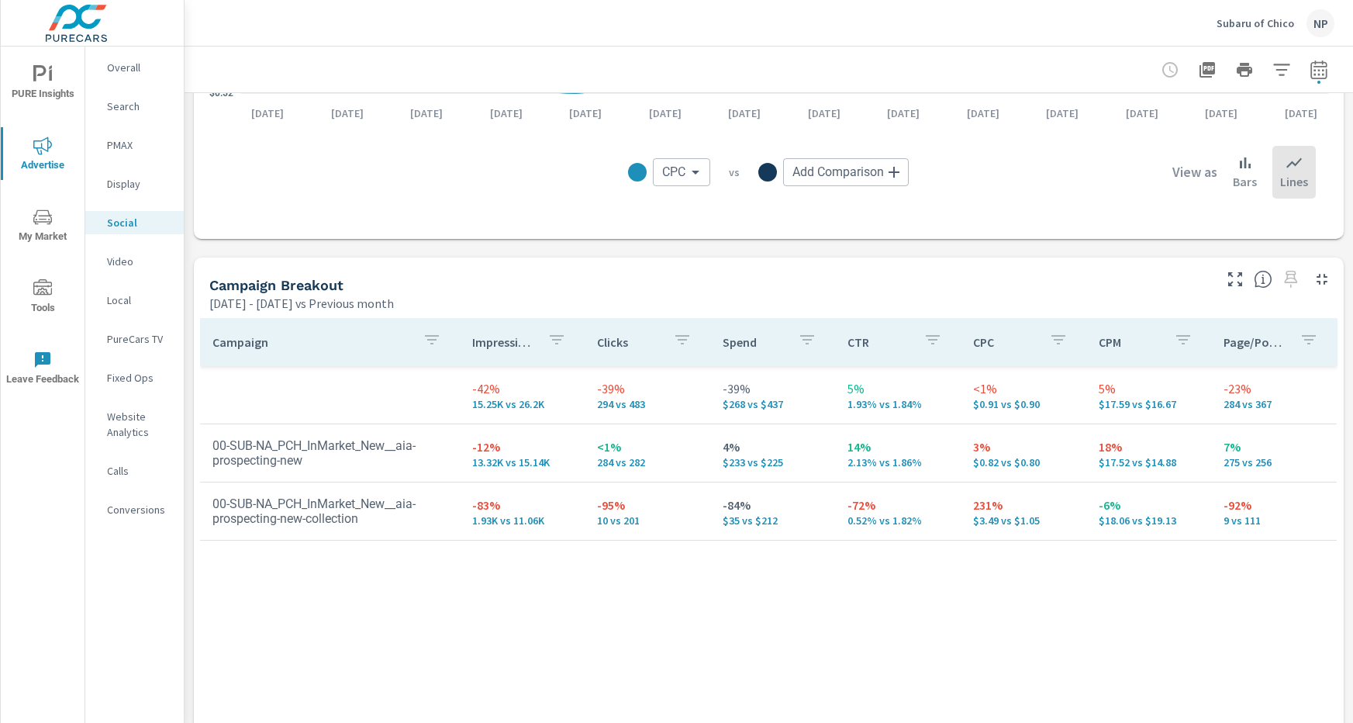
scroll to position [533, 0]
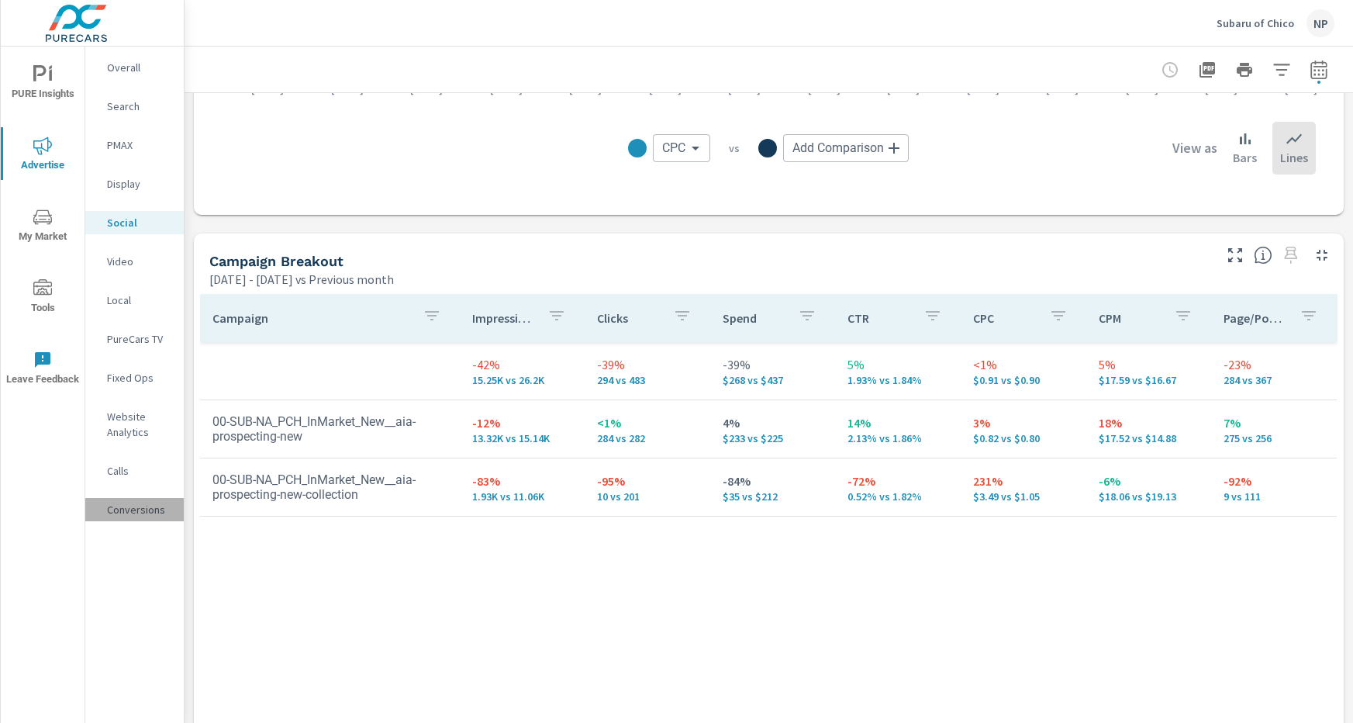
click at [116, 503] on p "Conversions" at bounding box center [139, 510] width 64 height 16
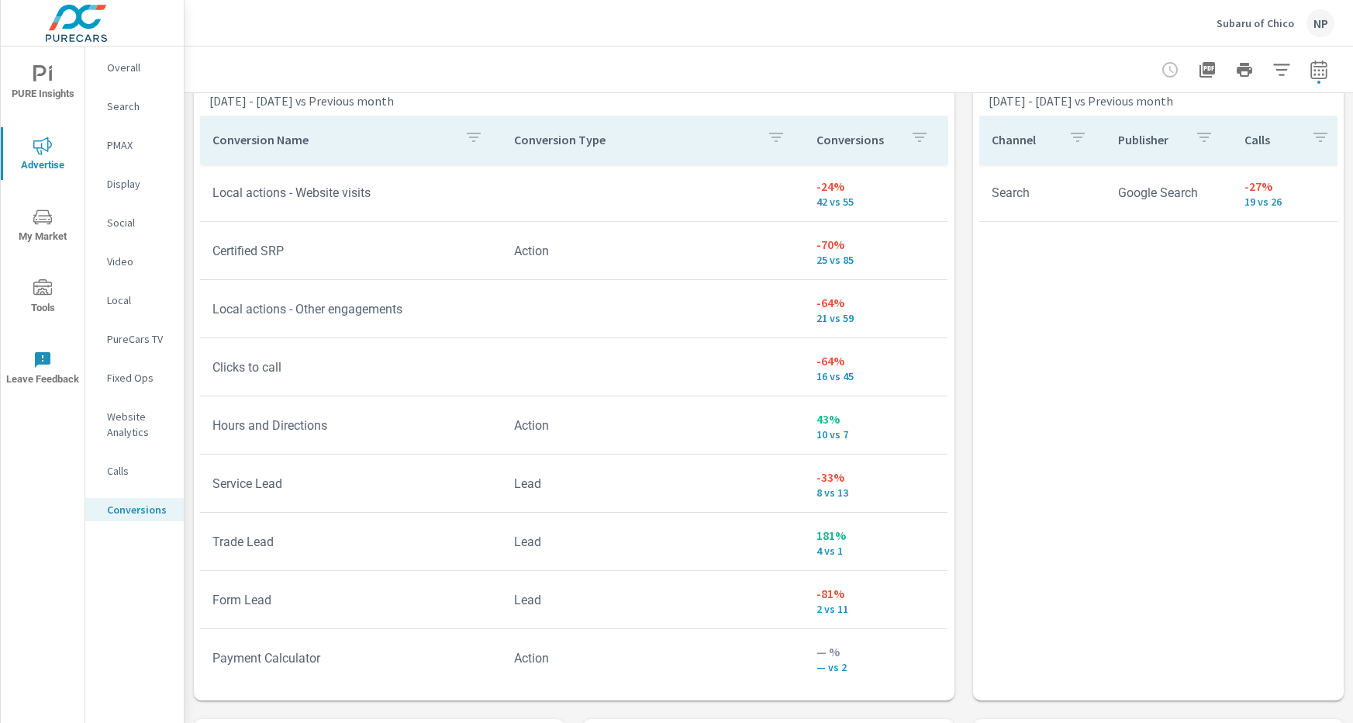
scroll to position [934, 0]
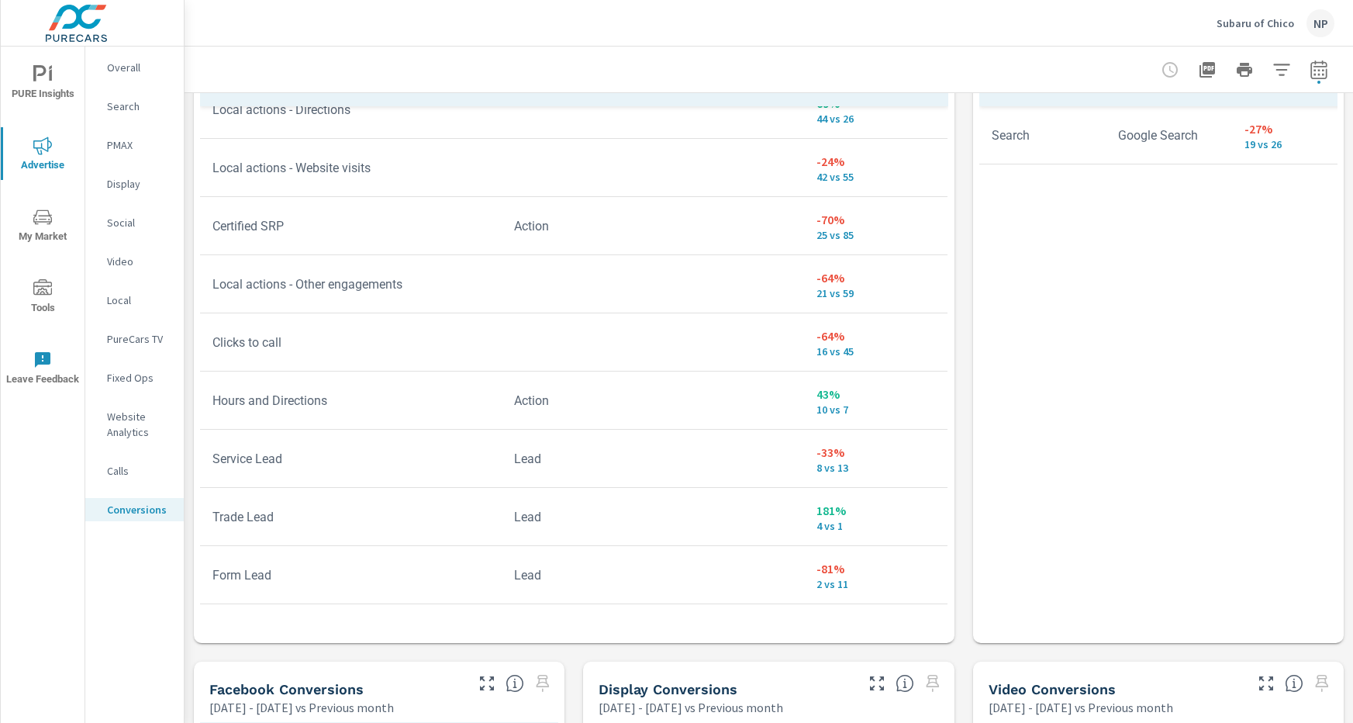
scroll to position [475, 0]
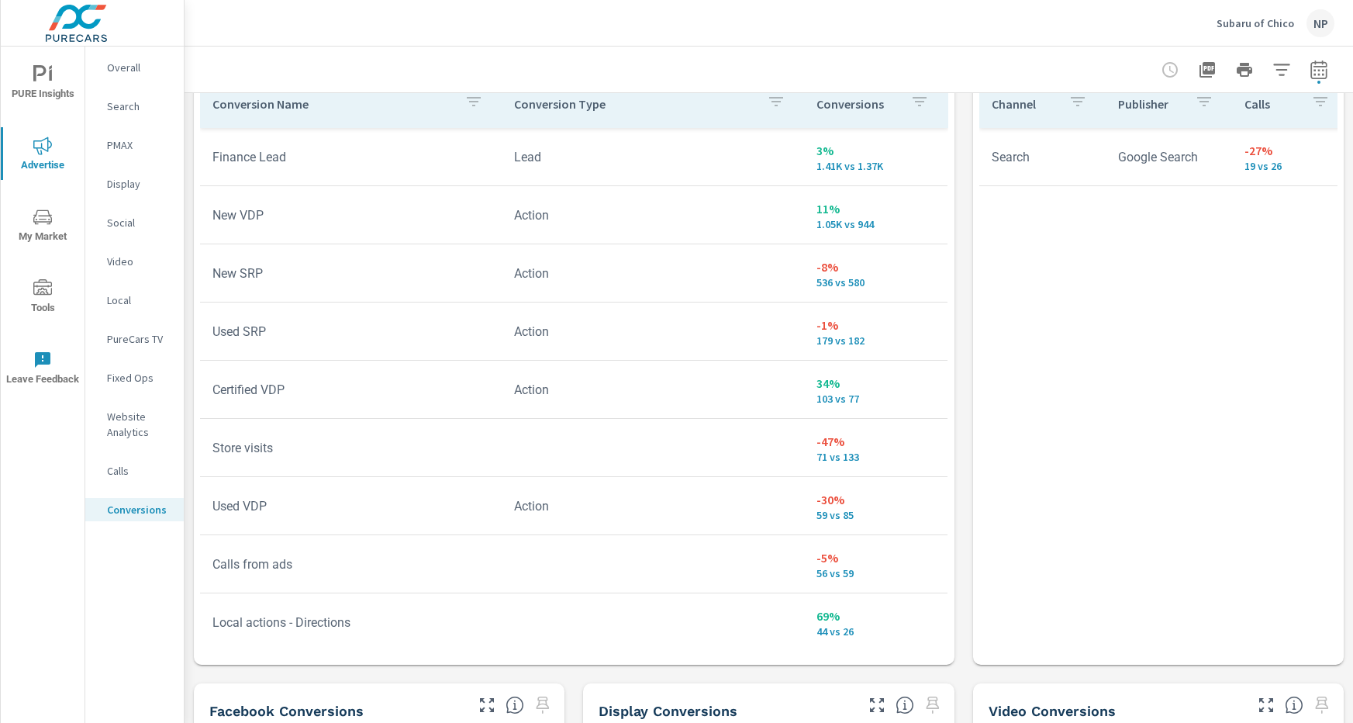
scroll to position [913, 0]
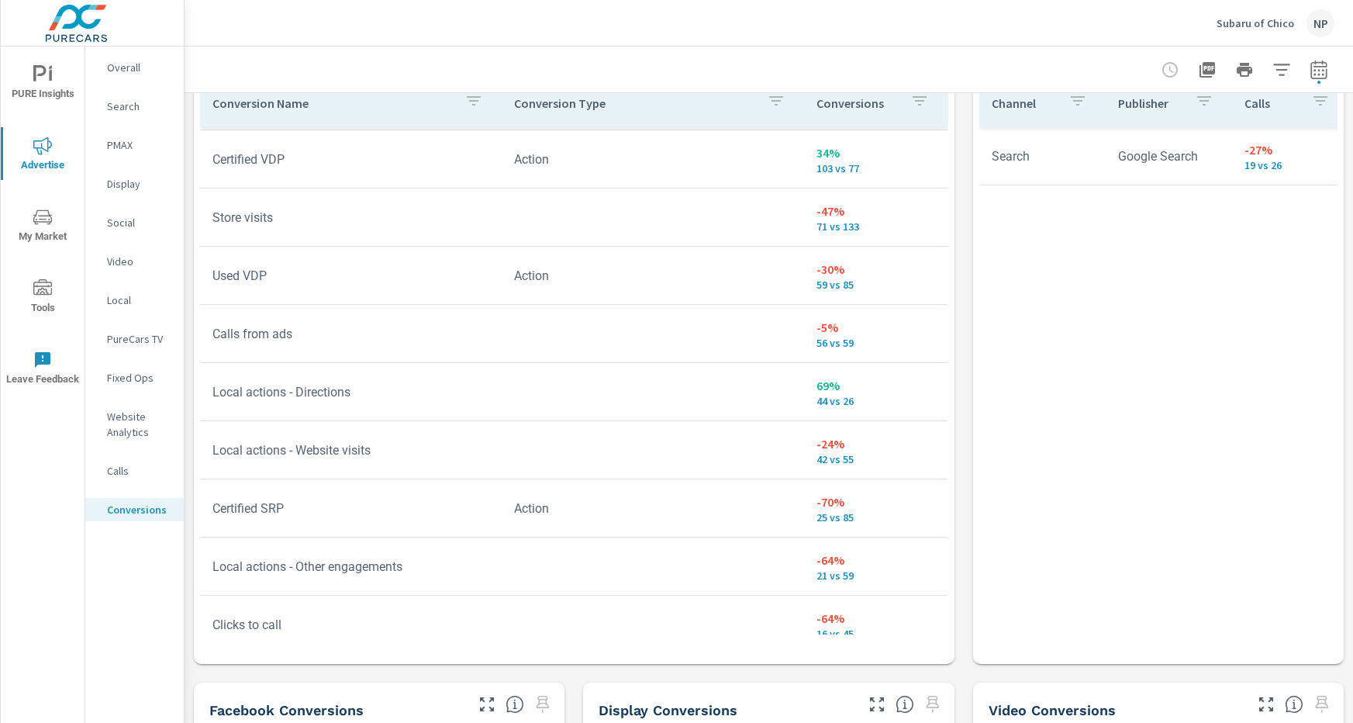
scroll to position [234, 0]
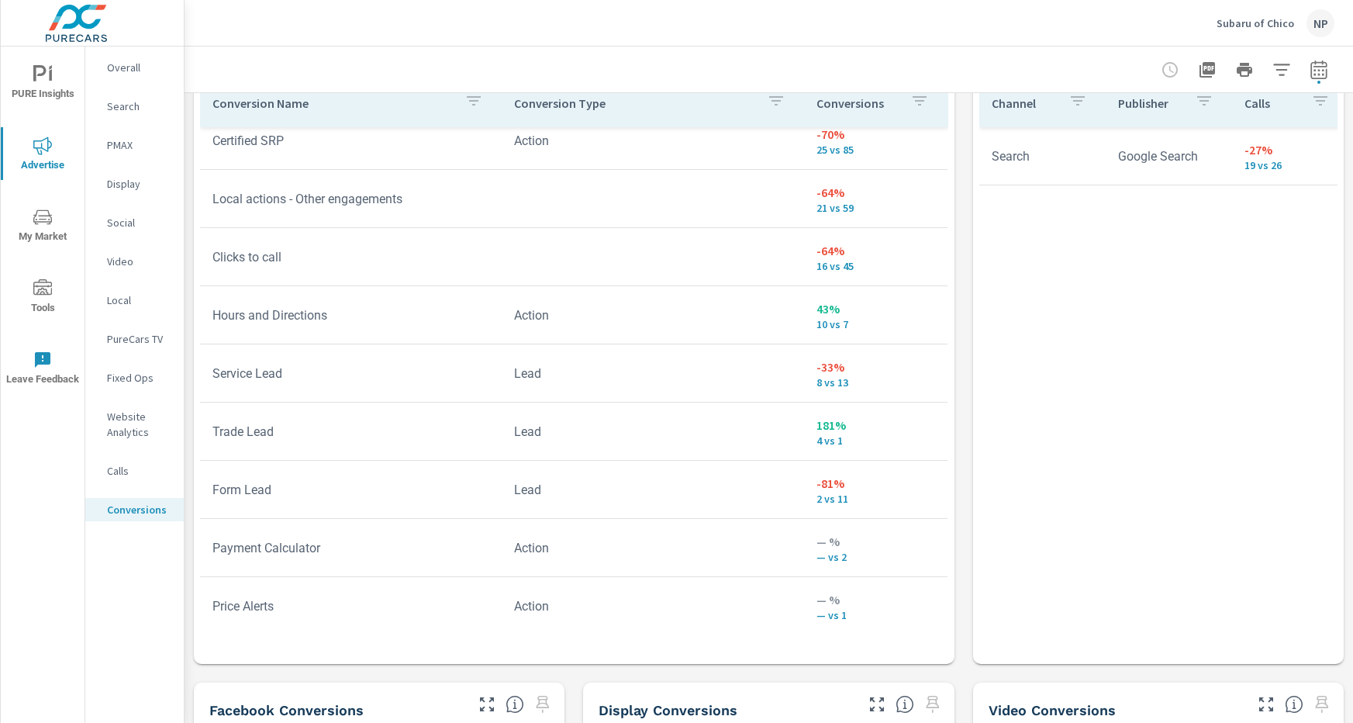
scroll to position [927, 0]
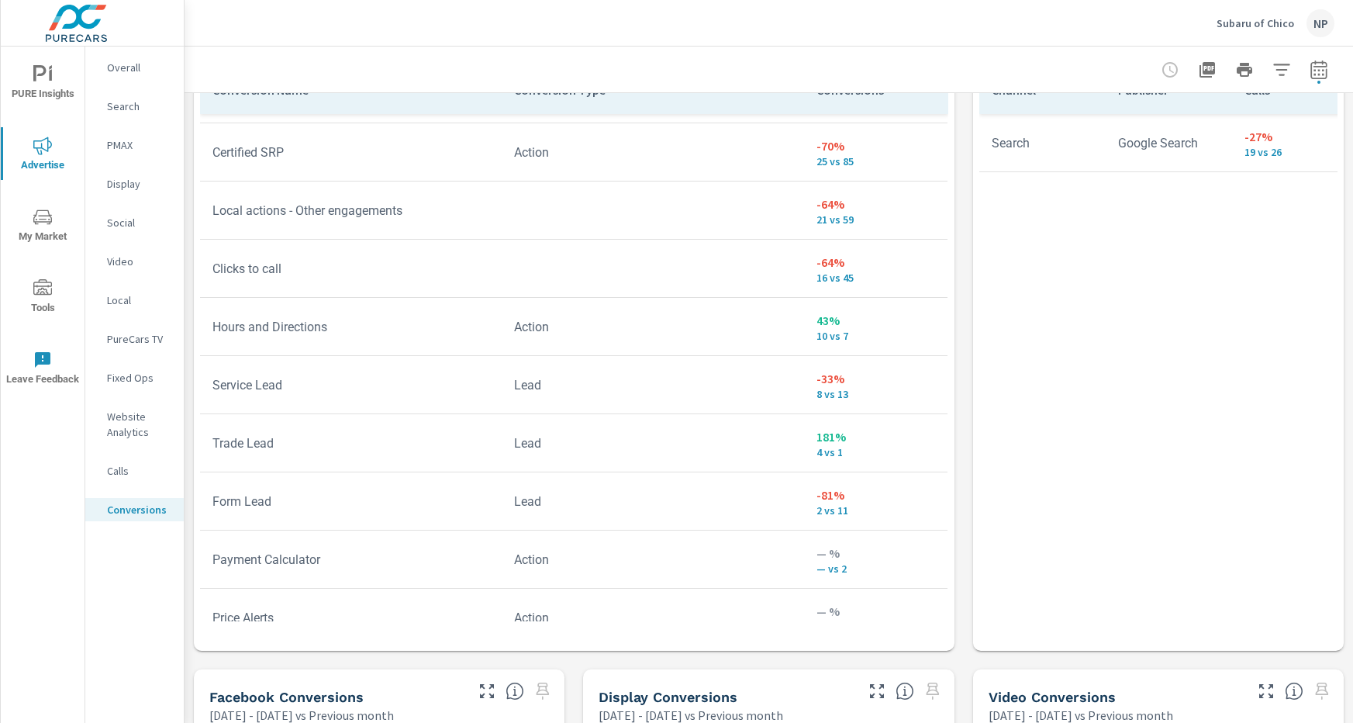
scroll to position [563, 0]
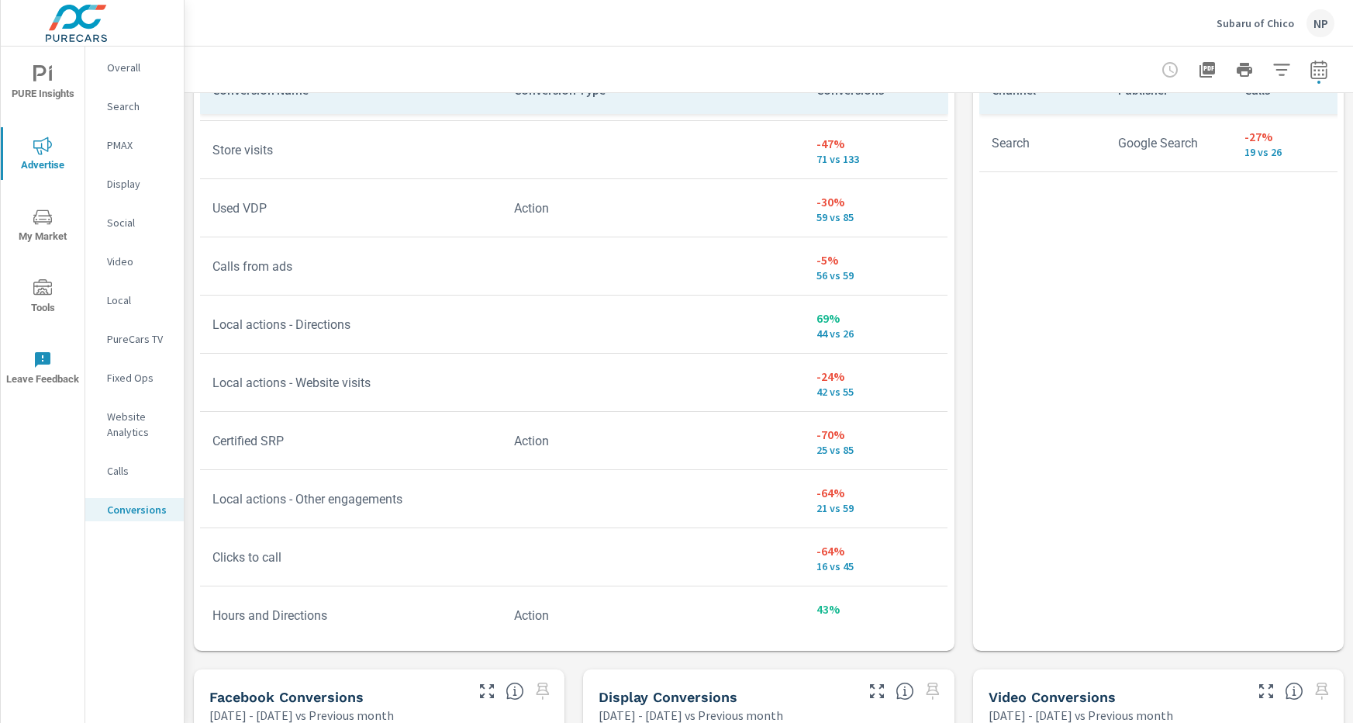
scroll to position [349, 0]
